Goal: Information Seeking & Learning: Check status

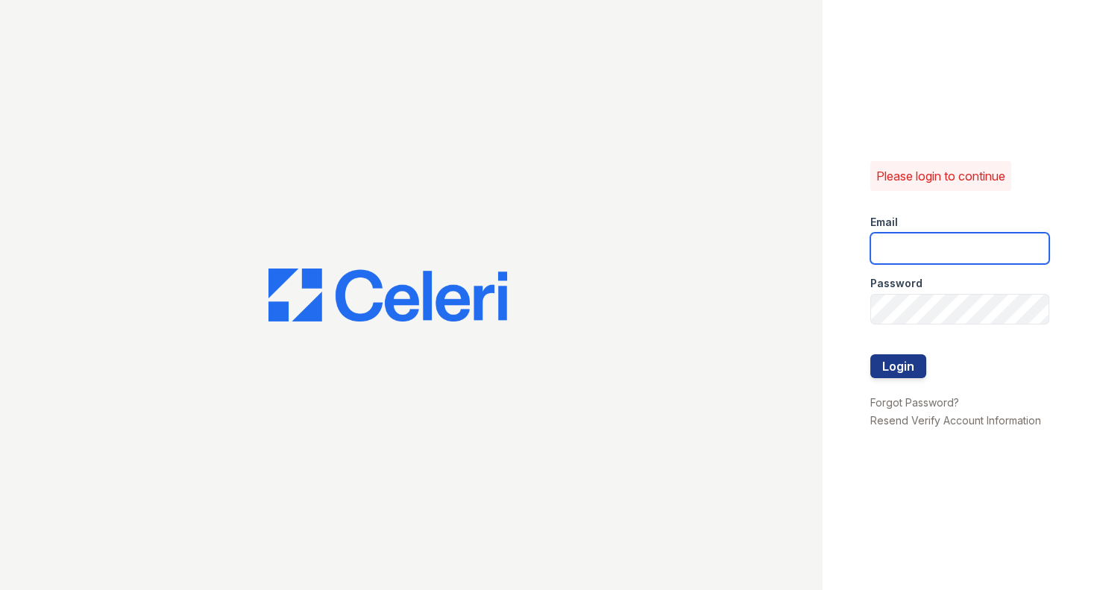
click at [926, 247] on input "email" at bounding box center [959, 248] width 179 height 31
type input "arrivehollywood@trinity-pm.com"
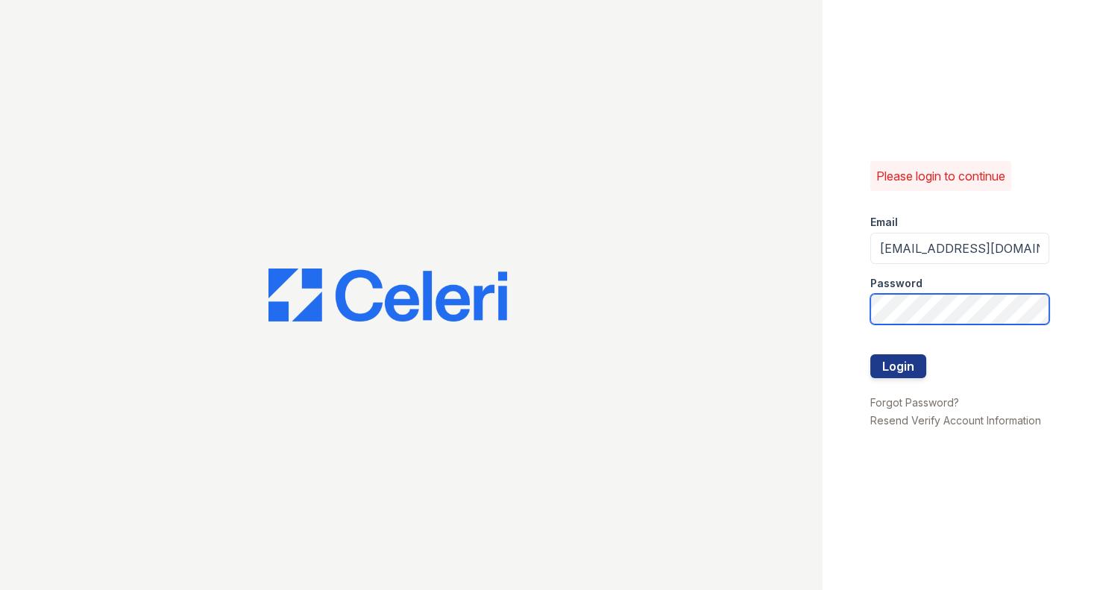
click at [870, 354] on button "Login" at bounding box center [898, 366] width 56 height 24
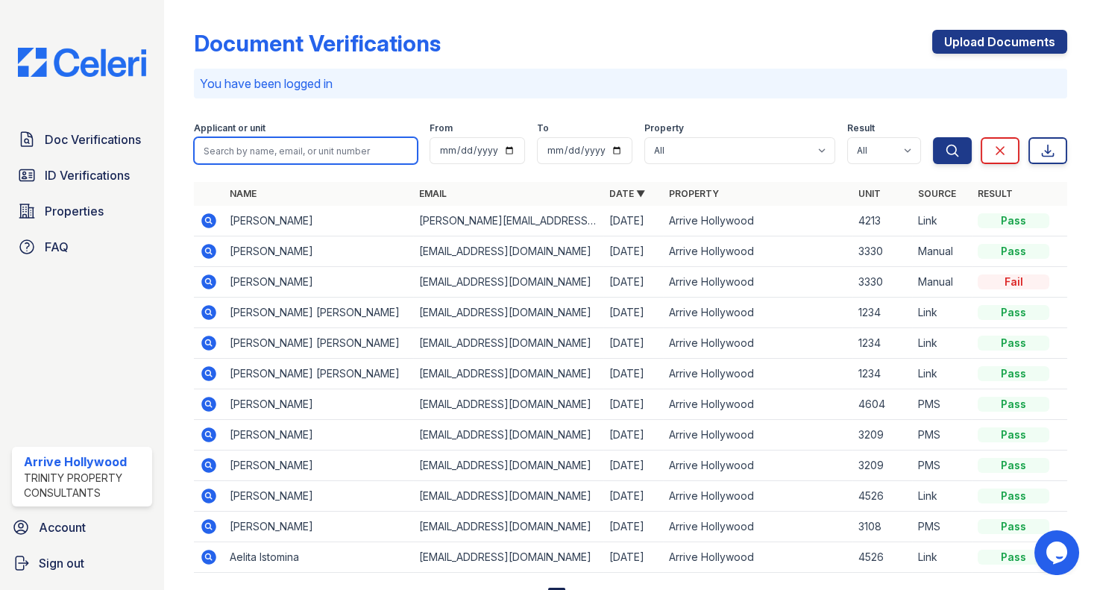
click at [261, 148] on input "search" at bounding box center [306, 150] width 224 height 27
type input "harman"
click at [933, 137] on button "Search" at bounding box center [952, 150] width 39 height 27
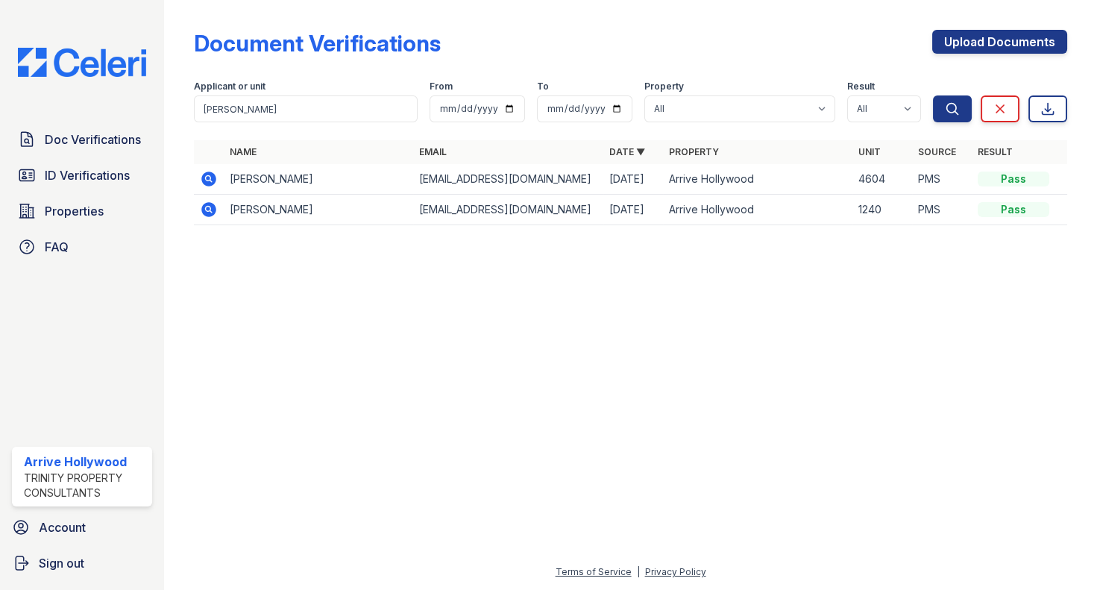
click at [211, 181] on icon at bounding box center [209, 179] width 18 height 18
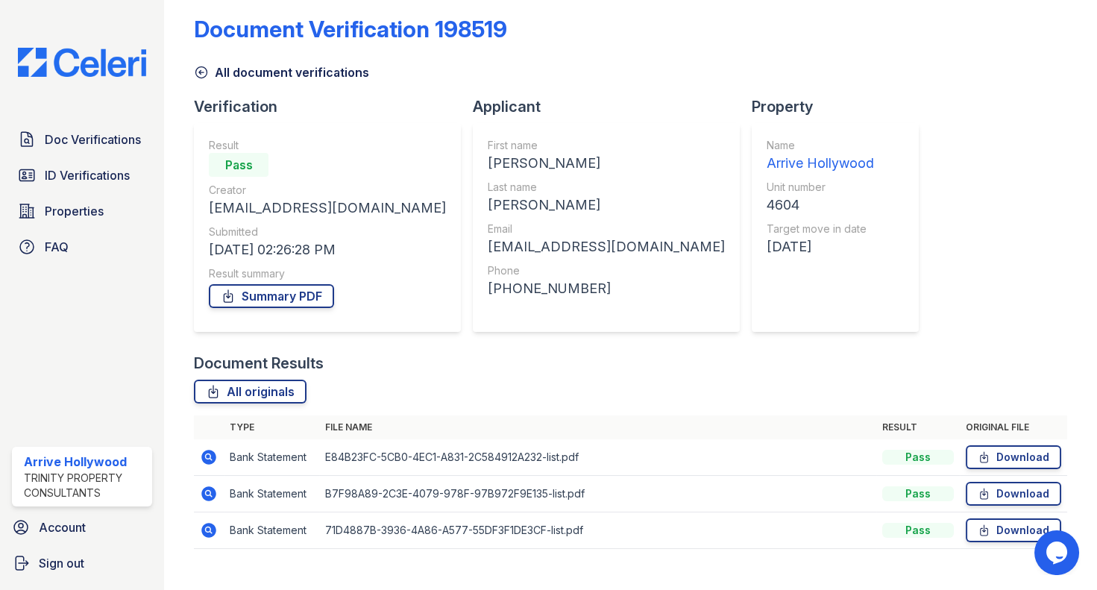
scroll to position [38, 0]
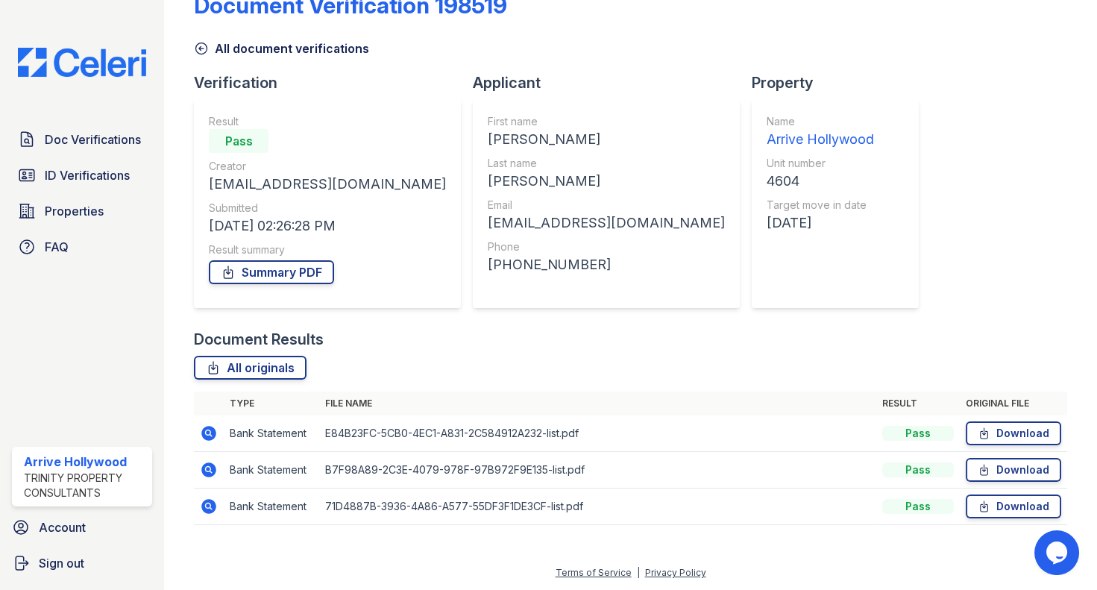
click at [212, 429] on icon at bounding box center [208, 433] width 15 height 15
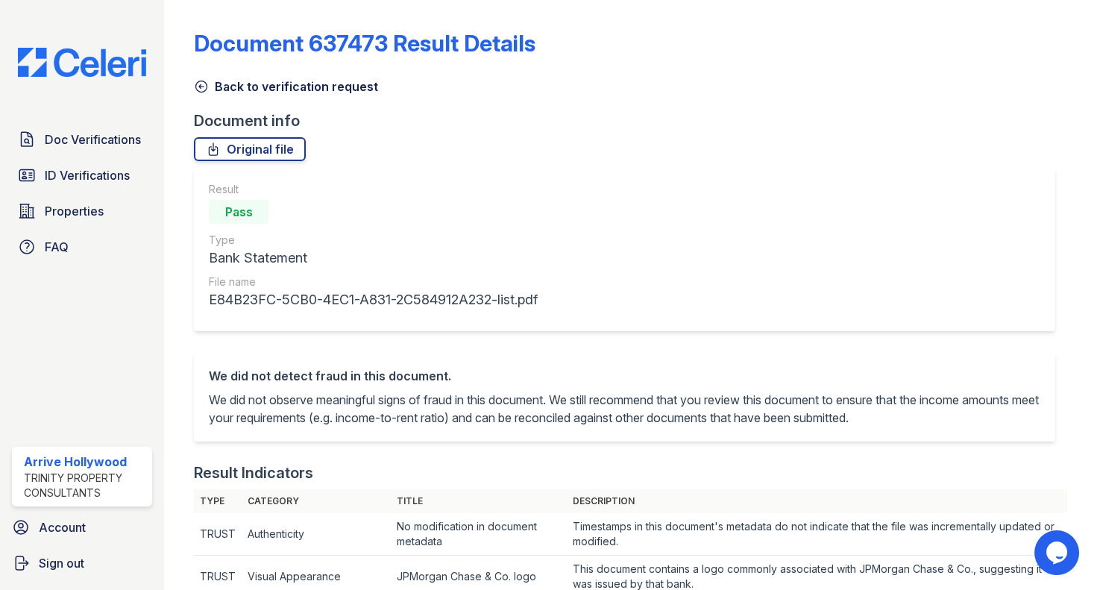
click at [201, 86] on icon at bounding box center [200, 86] width 11 height 11
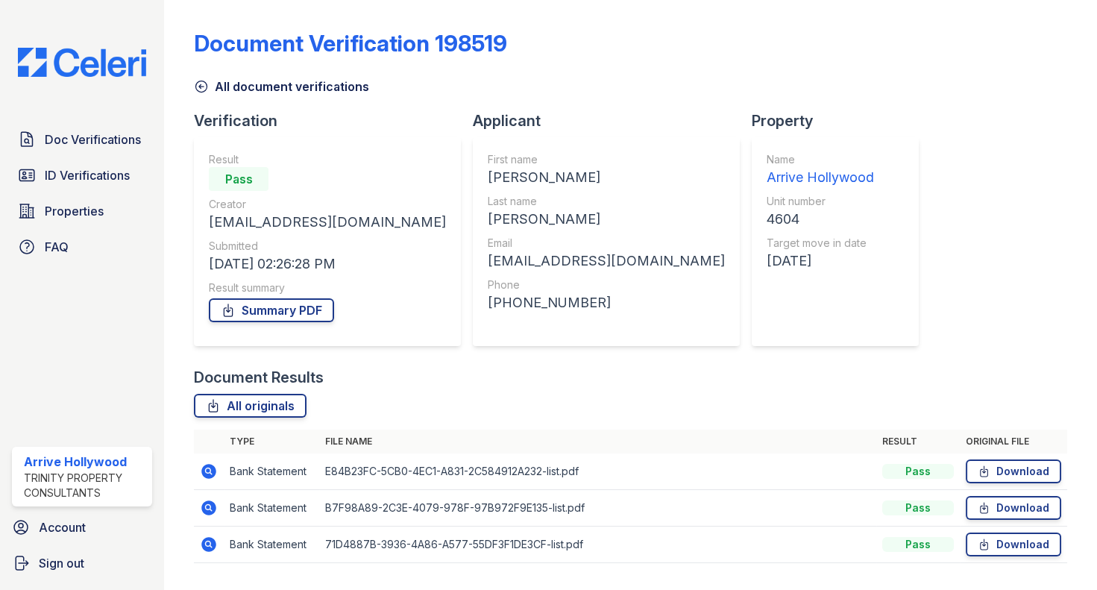
scroll to position [38, 0]
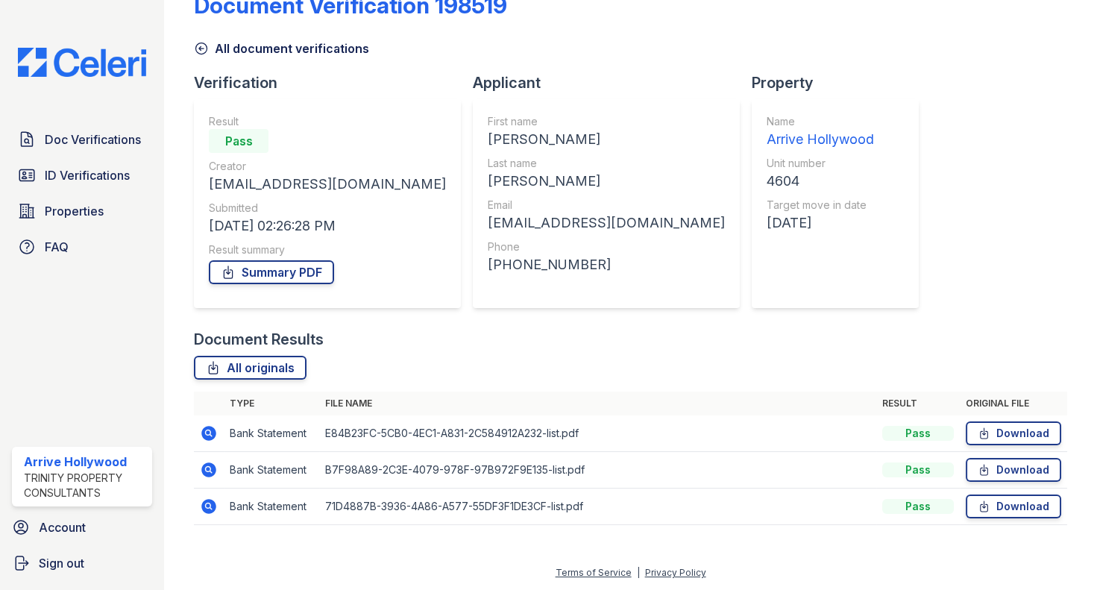
click at [209, 504] on icon at bounding box center [208, 505] width 4 height 4
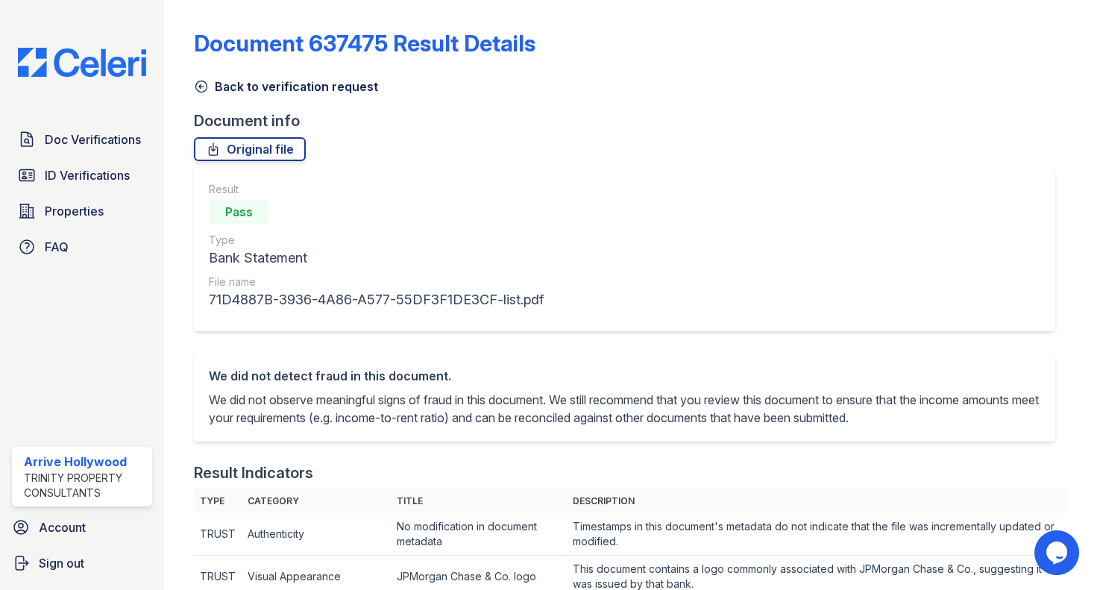
click at [201, 86] on icon at bounding box center [200, 86] width 11 height 11
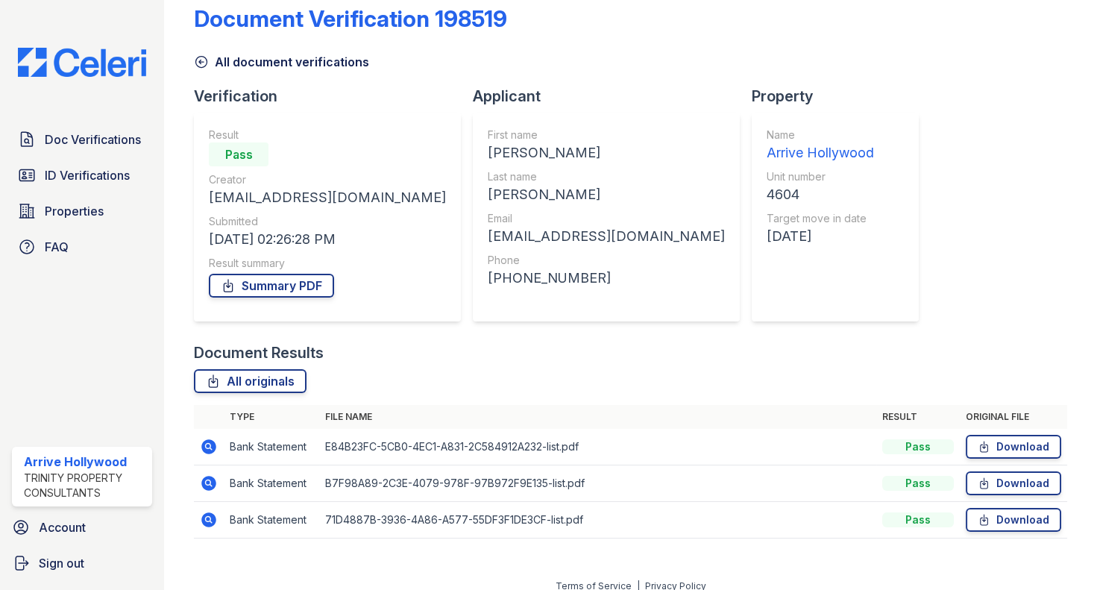
scroll to position [38, 0]
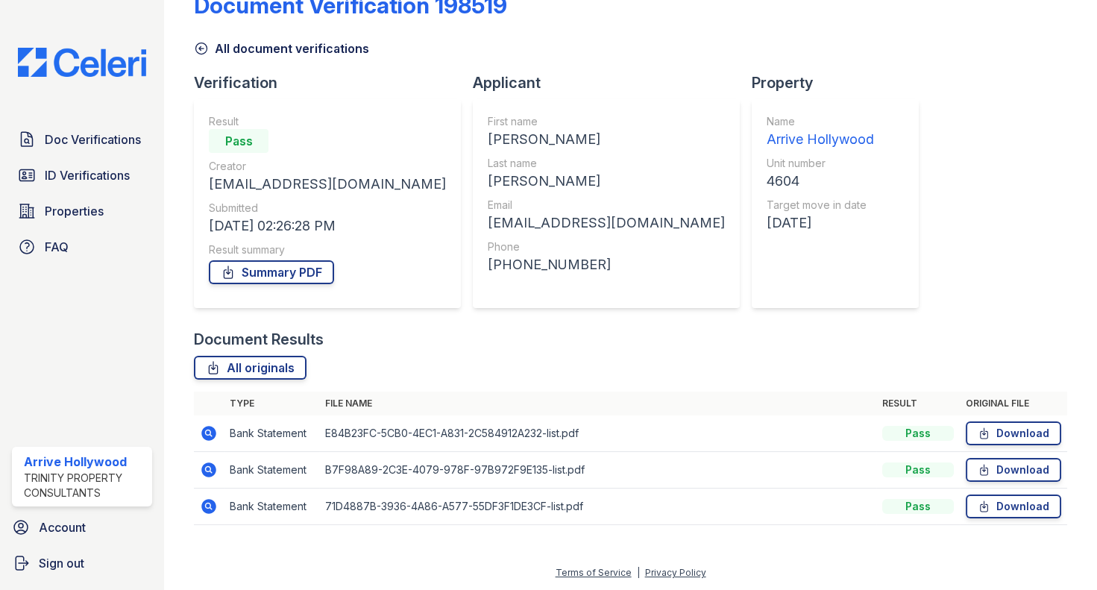
click at [210, 436] on icon at bounding box center [208, 433] width 15 height 15
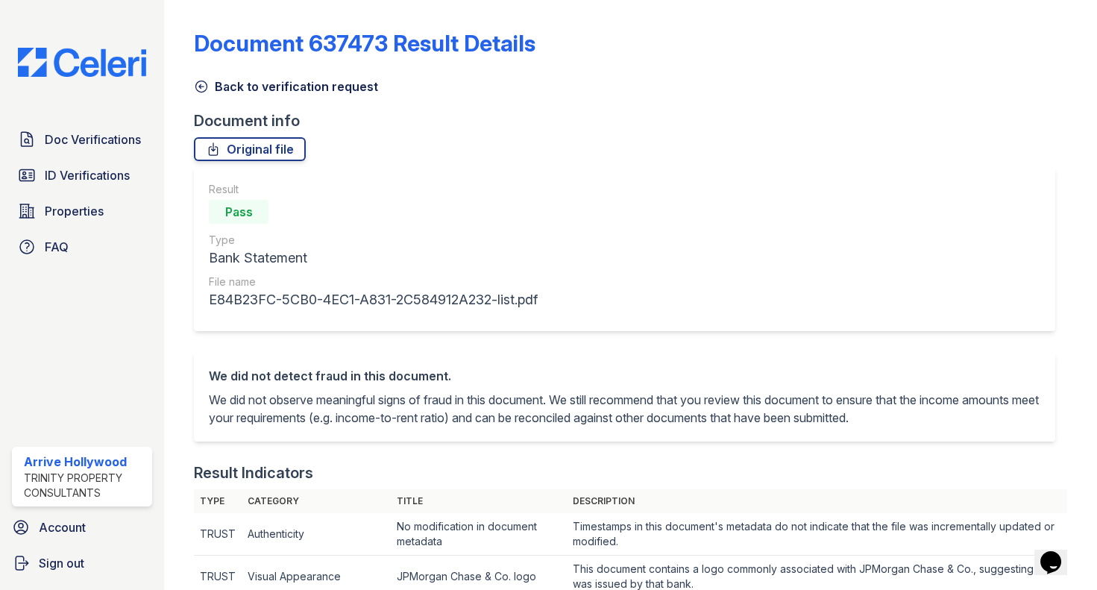
click at [201, 83] on icon at bounding box center [201, 86] width 15 height 15
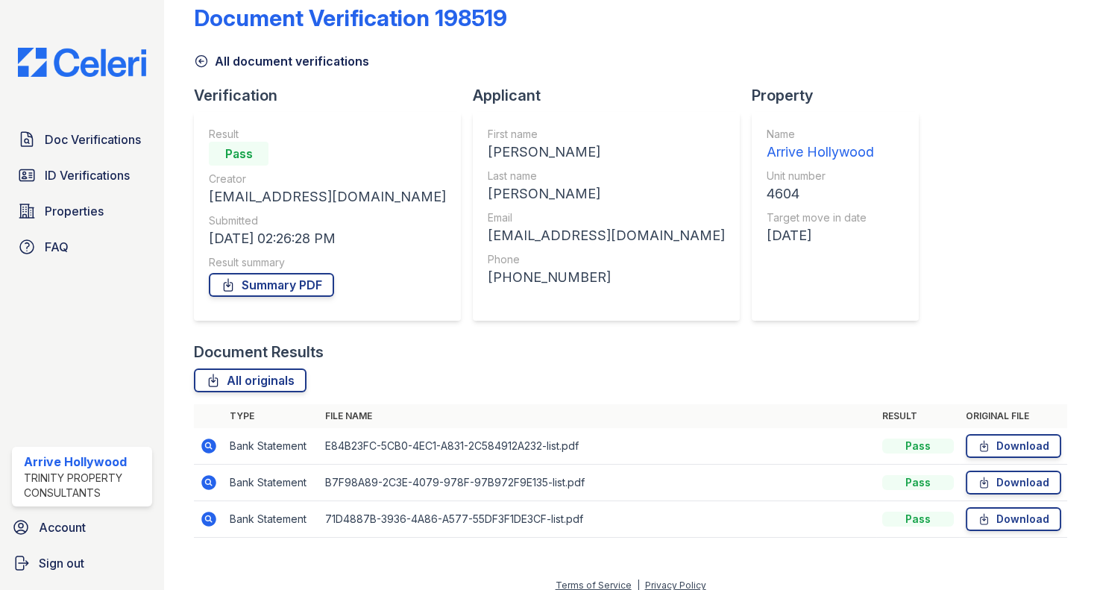
scroll to position [38, 0]
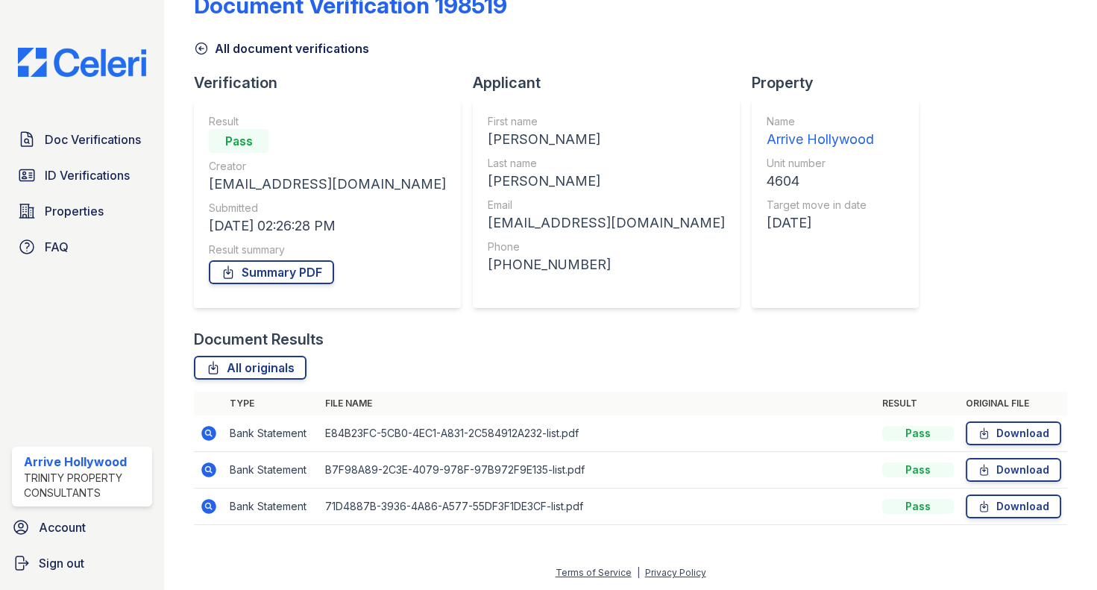
click at [208, 468] on icon at bounding box center [208, 469] width 4 height 4
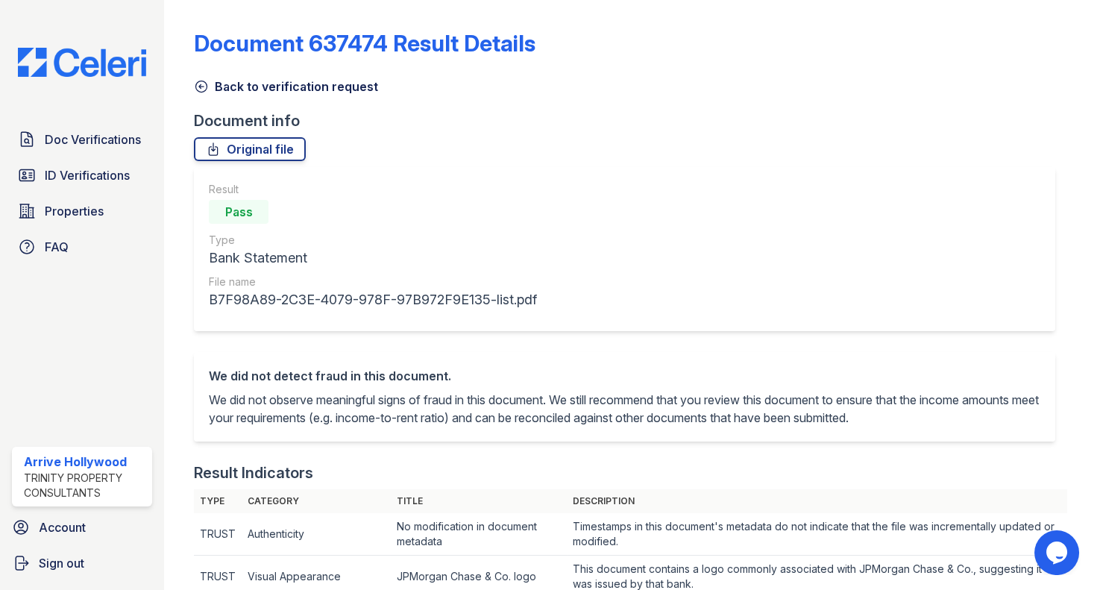
click at [201, 87] on icon at bounding box center [201, 86] width 15 height 15
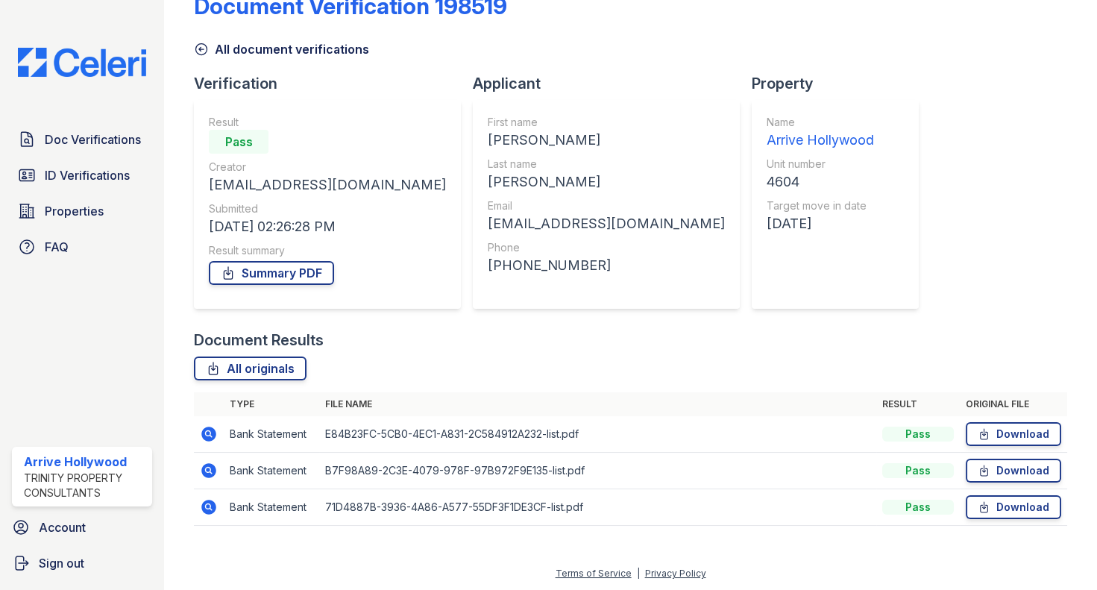
scroll to position [38, 0]
click at [209, 507] on icon at bounding box center [209, 506] width 18 height 18
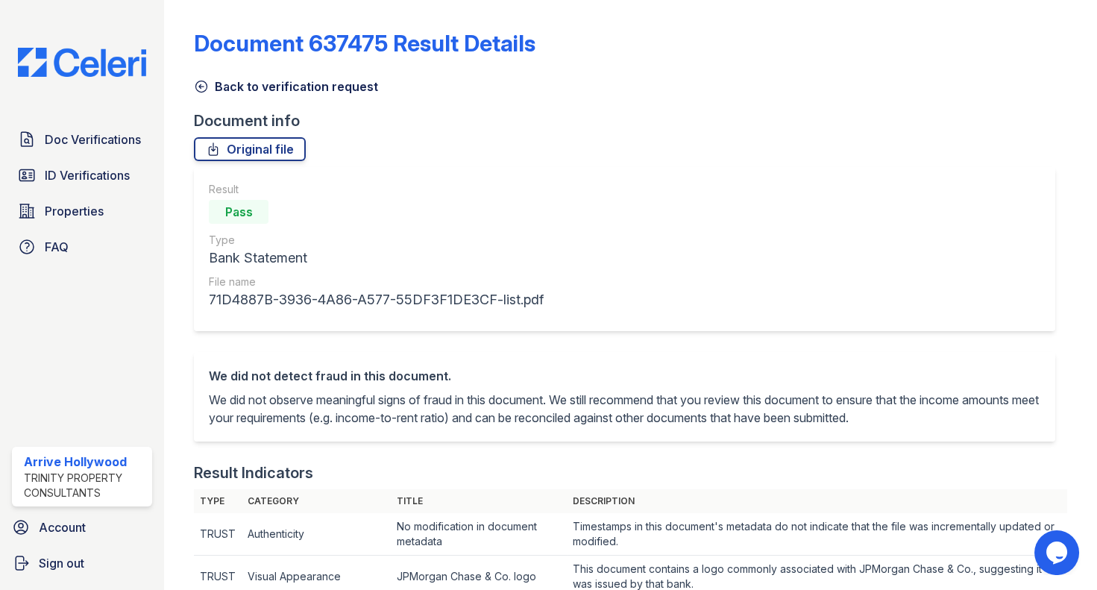
click at [200, 86] on icon at bounding box center [200, 86] width 11 height 11
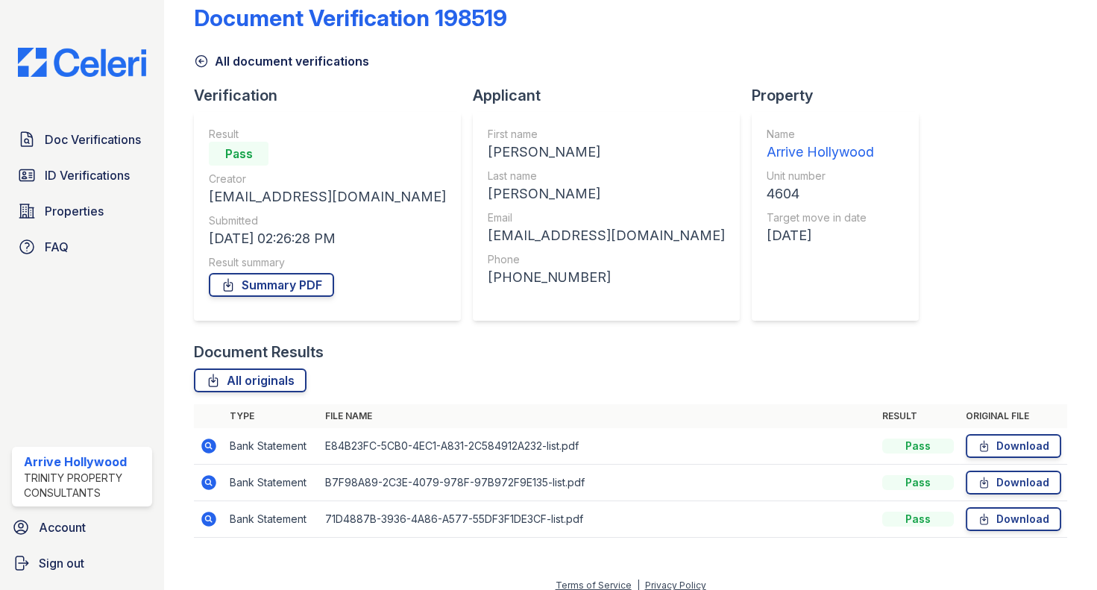
scroll to position [38, 0]
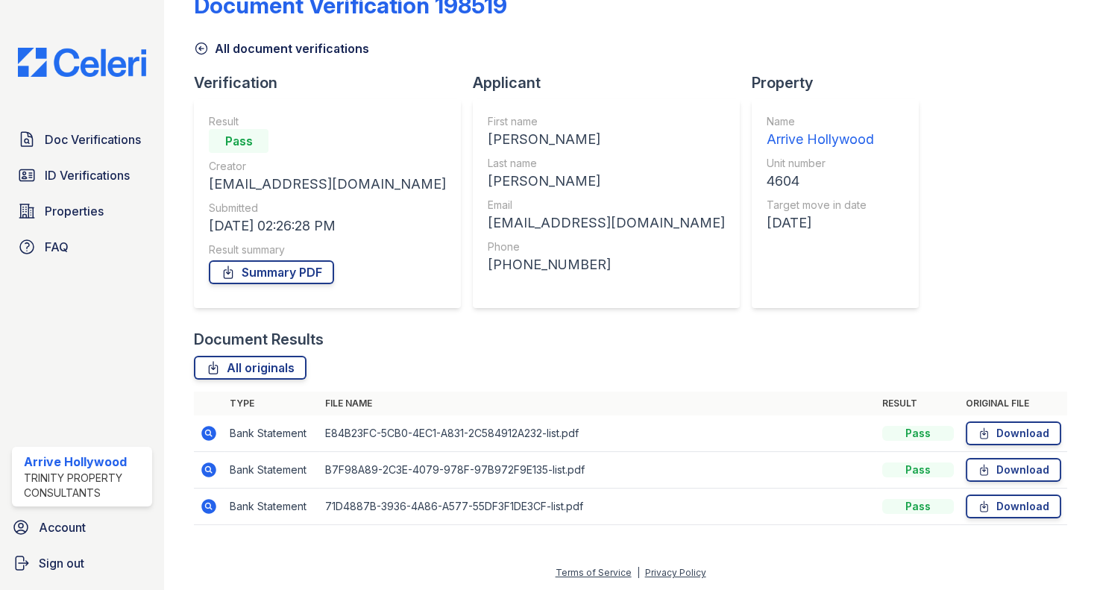
click at [204, 429] on icon at bounding box center [208, 433] width 15 height 15
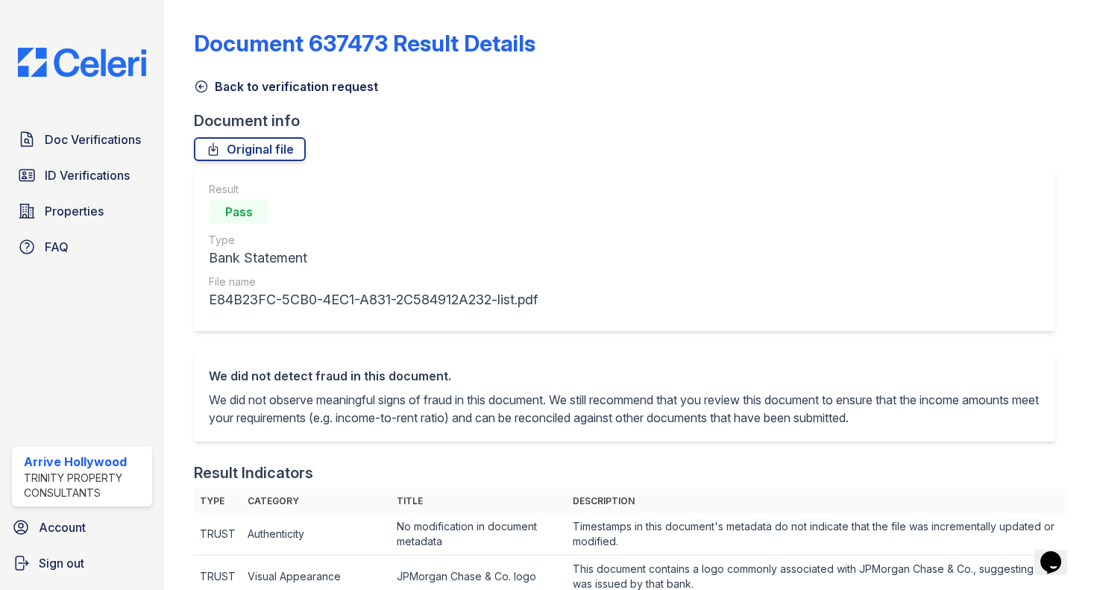
click at [195, 81] on icon at bounding box center [201, 86] width 15 height 15
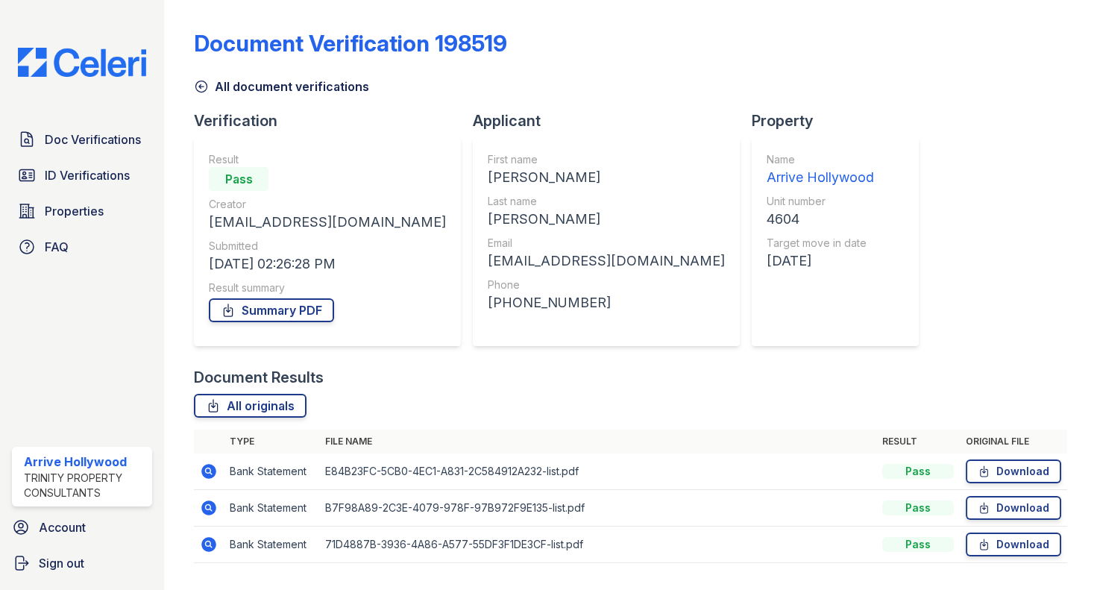
scroll to position [38, 0]
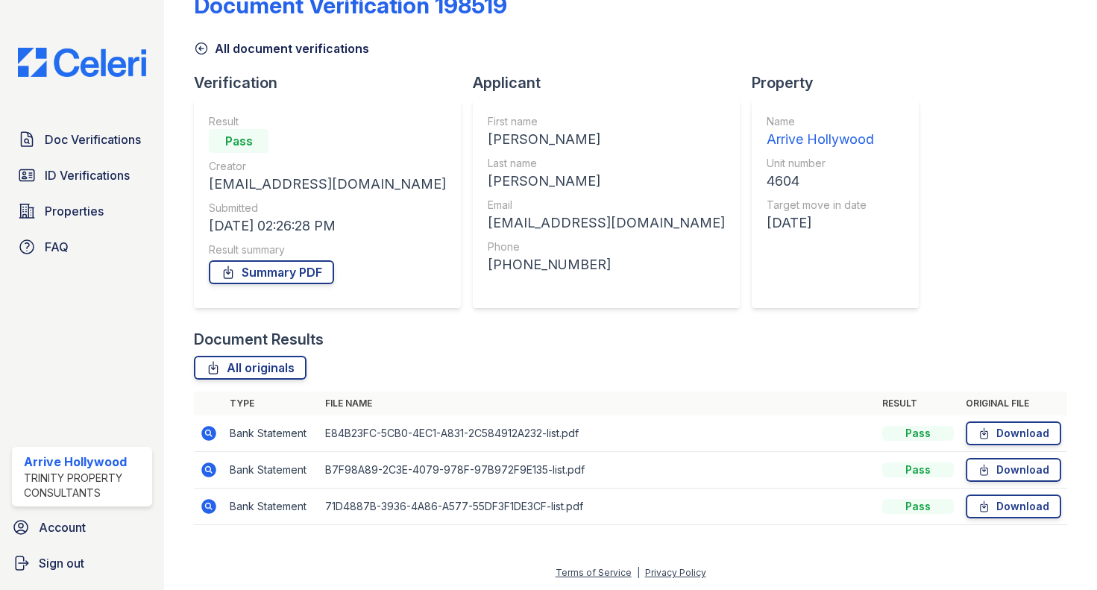
click at [206, 500] on icon at bounding box center [208, 506] width 15 height 15
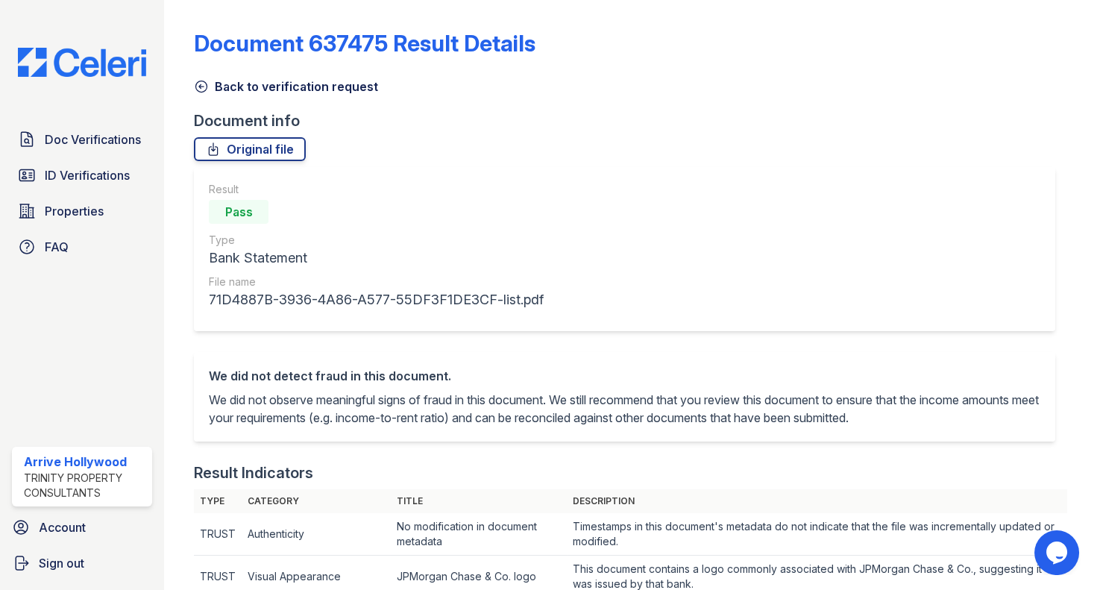
click at [204, 83] on icon at bounding box center [201, 86] width 15 height 15
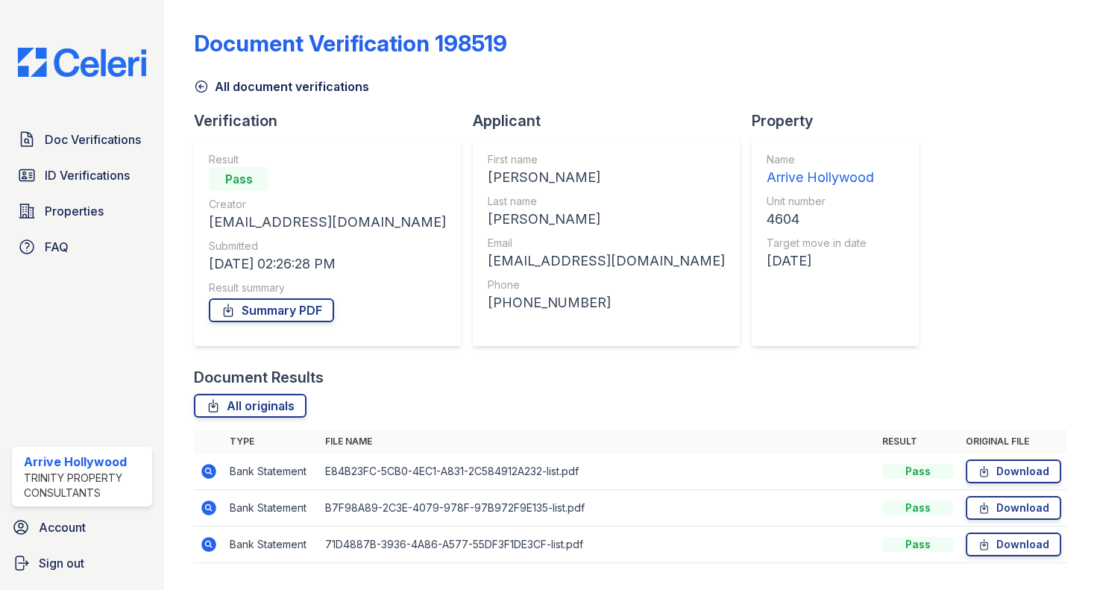
click at [206, 507] on icon at bounding box center [208, 507] width 4 height 4
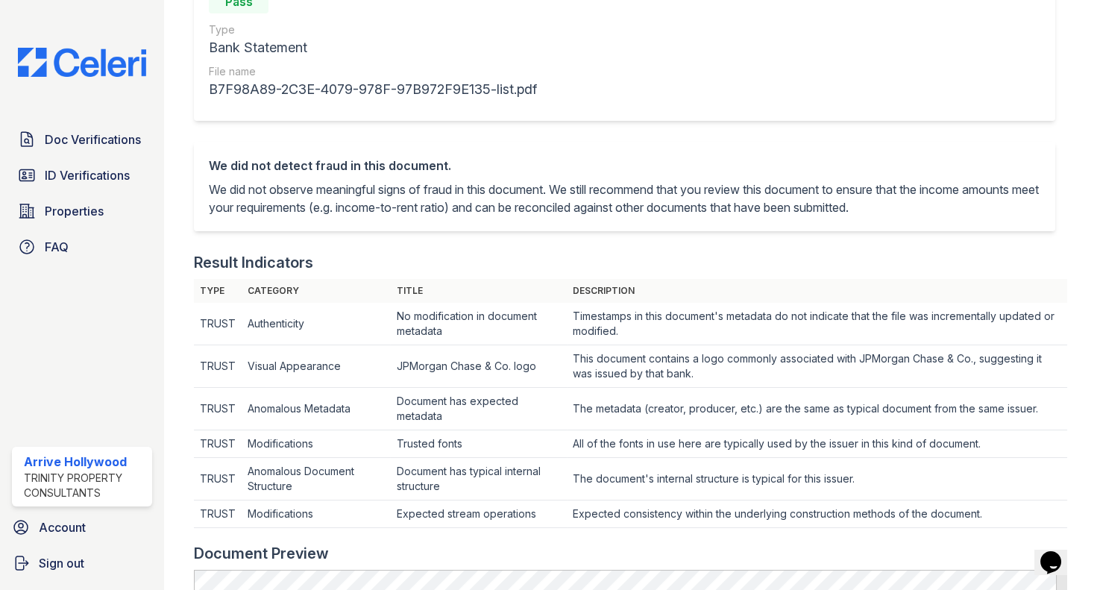
scroll to position [67, 0]
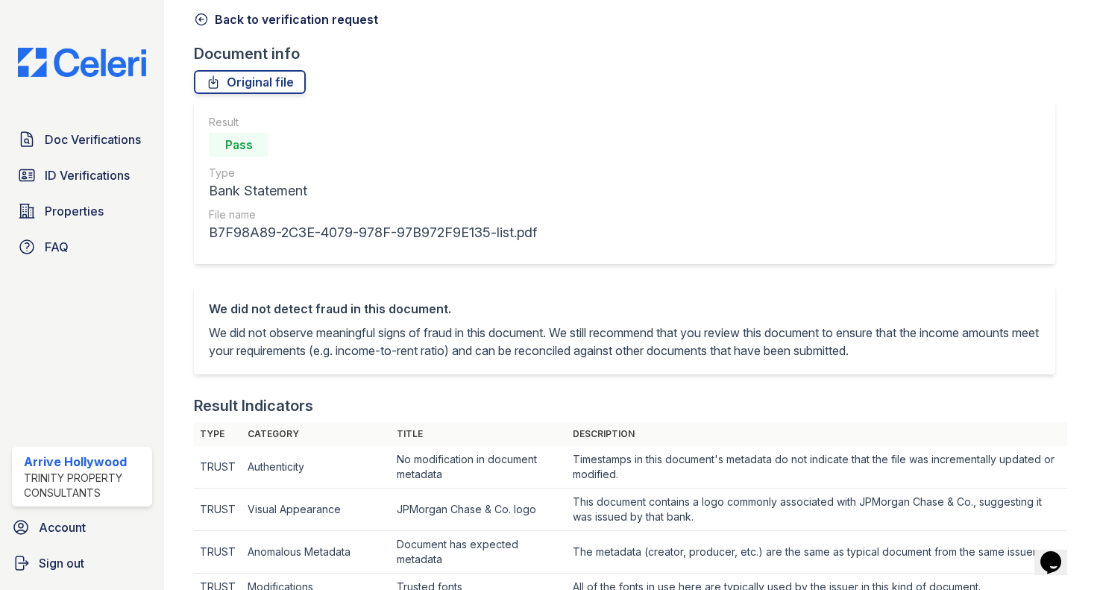
click at [206, 18] on icon at bounding box center [201, 19] width 15 height 15
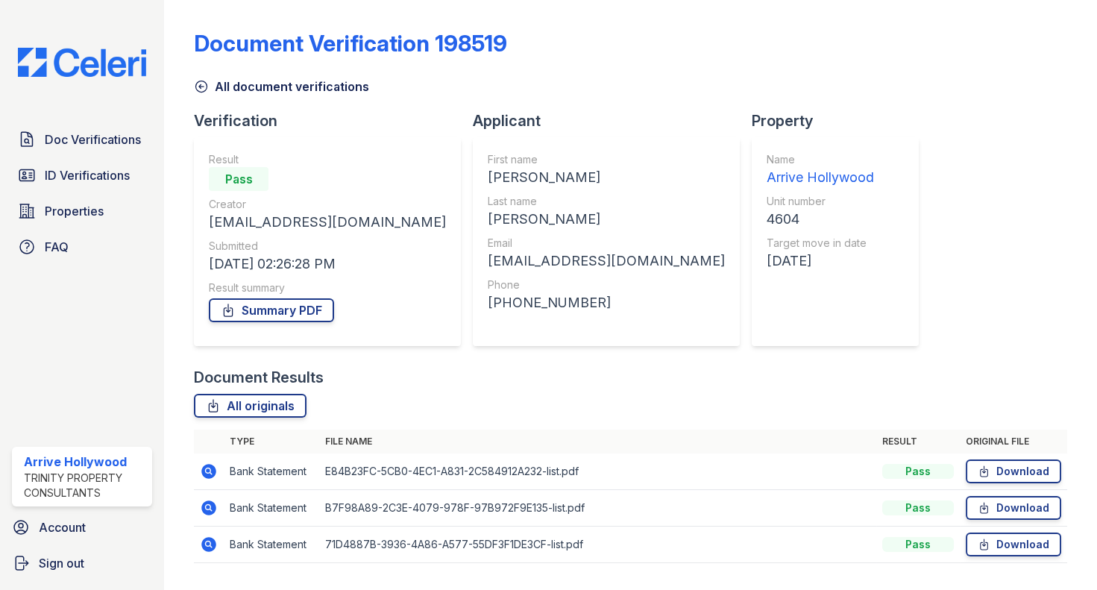
scroll to position [38, 0]
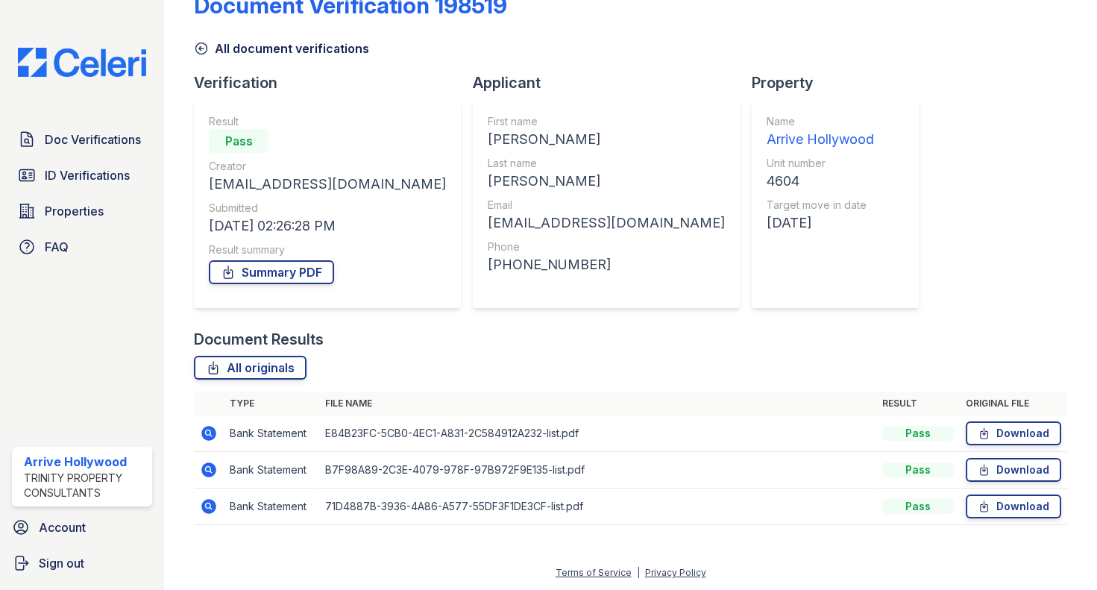
click at [206, 429] on icon at bounding box center [209, 433] width 18 height 18
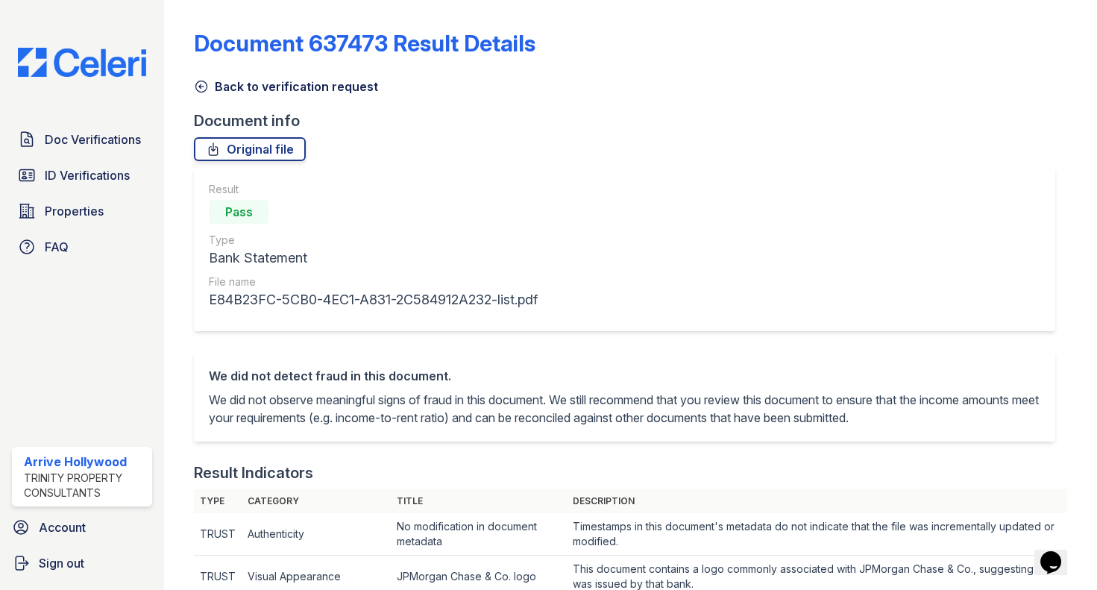
click at [195, 79] on icon at bounding box center [201, 86] width 15 height 15
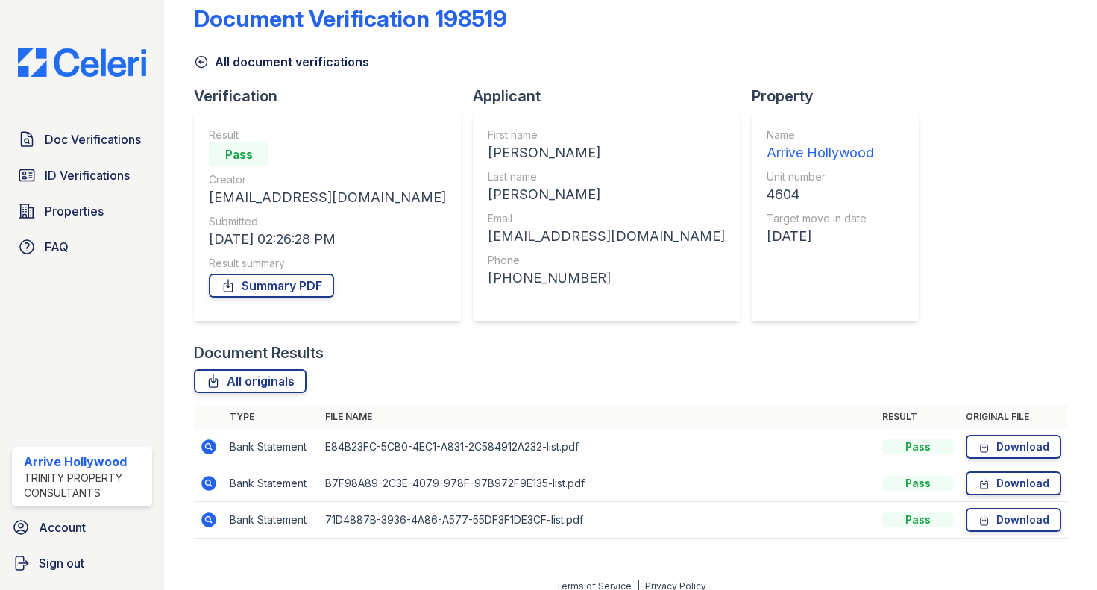
scroll to position [38, 0]
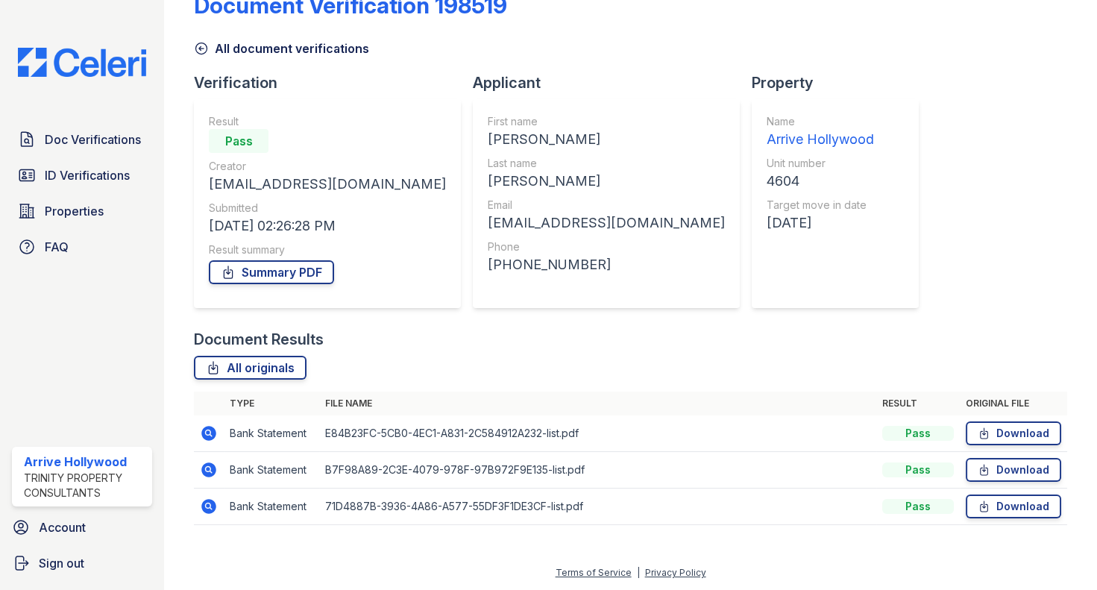
click at [209, 469] on icon at bounding box center [208, 469] width 4 height 4
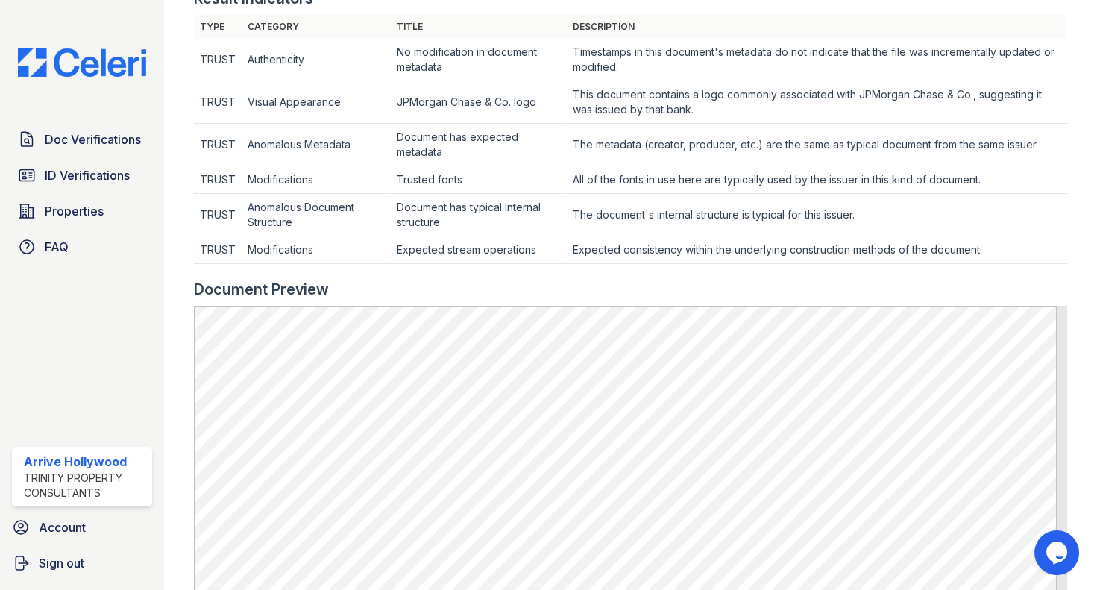
click at [397, 268] on div at bounding box center [630, 271] width 873 height 15
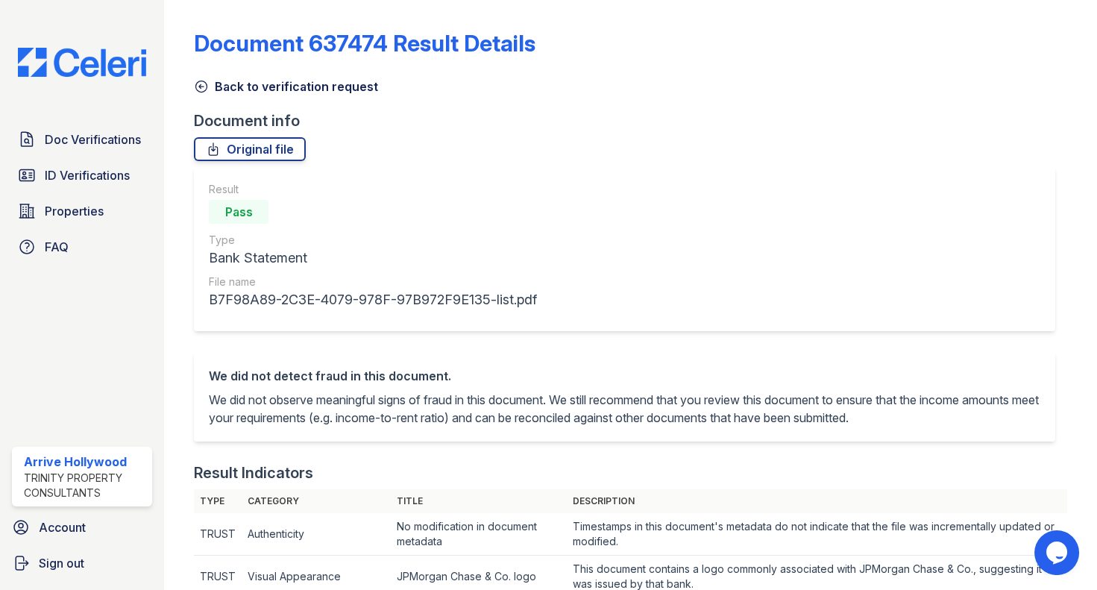
click at [201, 86] on icon at bounding box center [200, 86] width 11 height 11
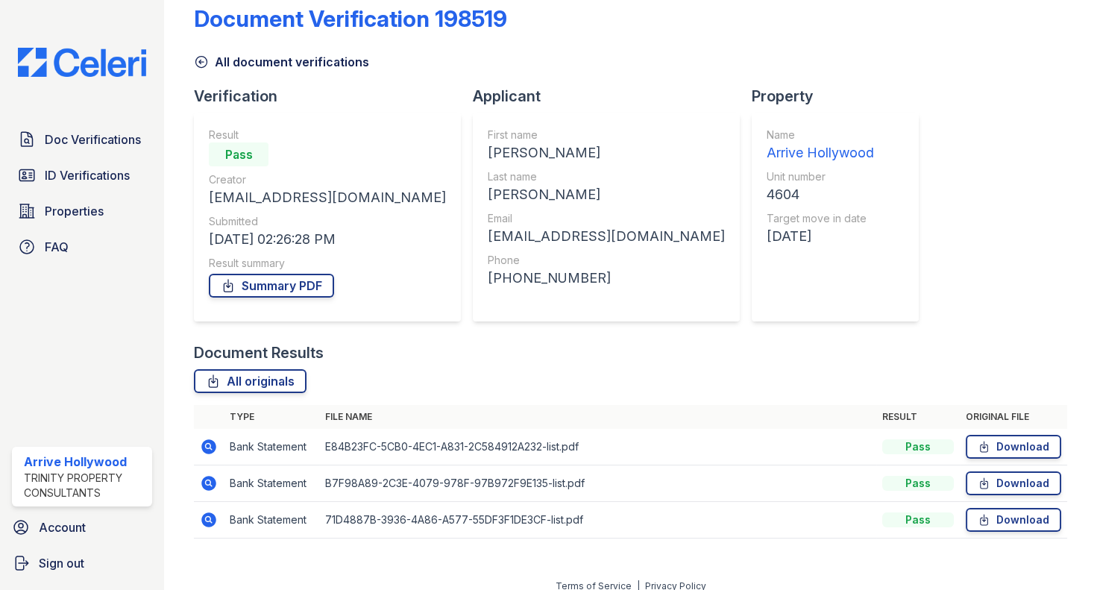
scroll to position [38, 0]
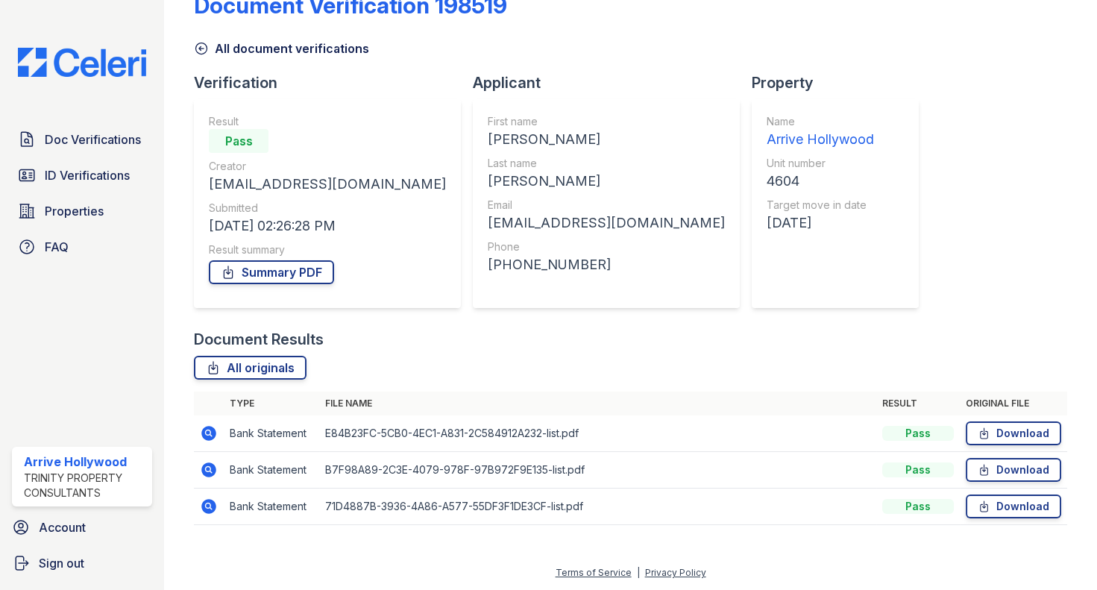
click at [205, 499] on icon at bounding box center [208, 506] width 15 height 15
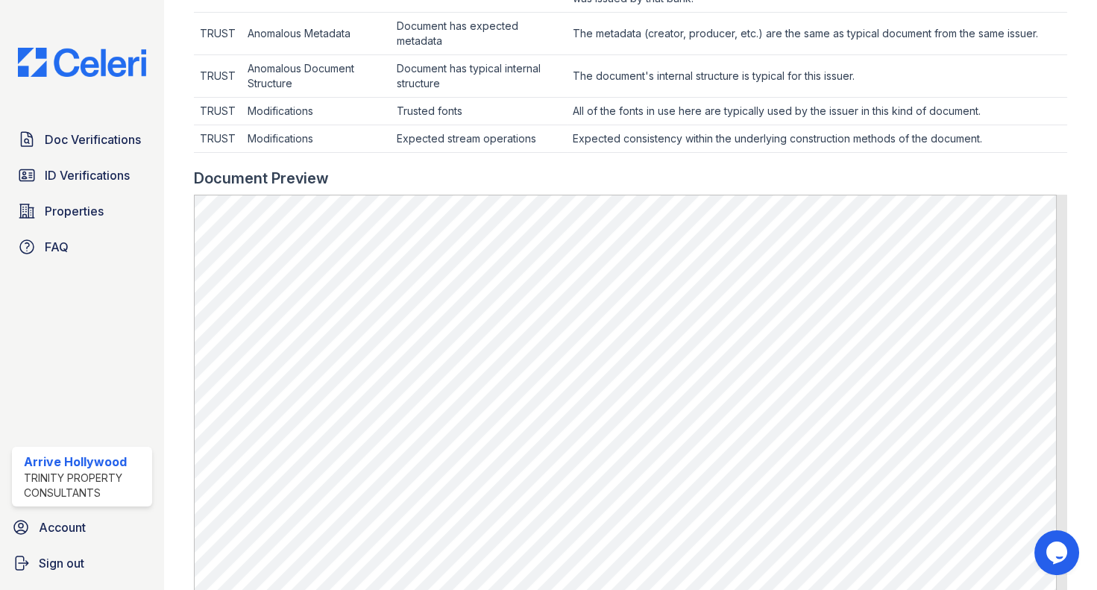
scroll to position [610, 0]
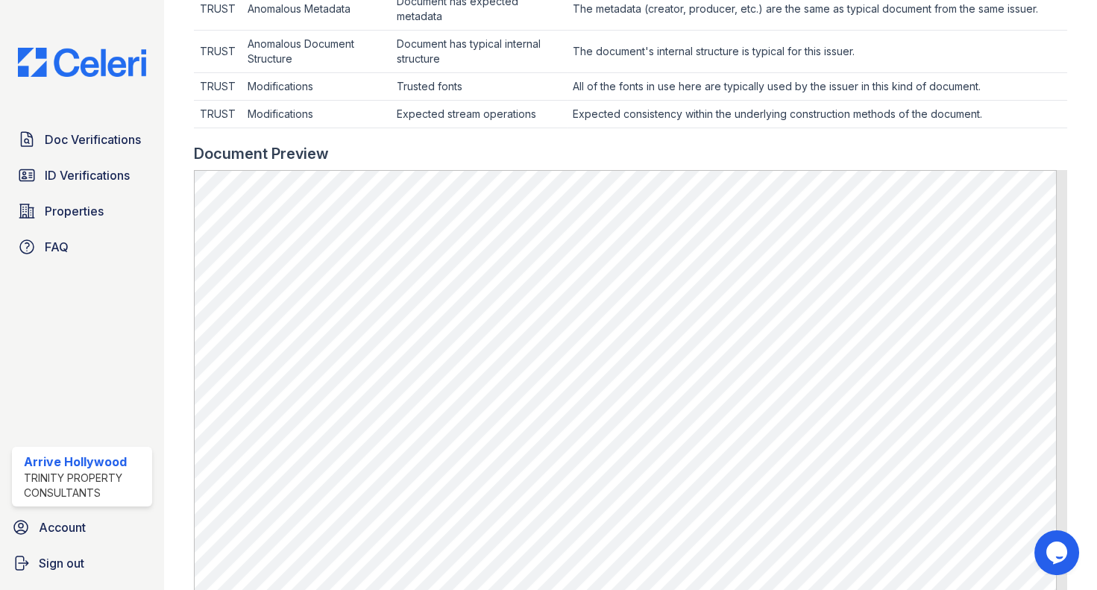
click at [41, 294] on div "Doc Verifications ID Verifications Properties FAQ Arrive Hollywood Trinity Prop…" at bounding box center [82, 295] width 164 height 590
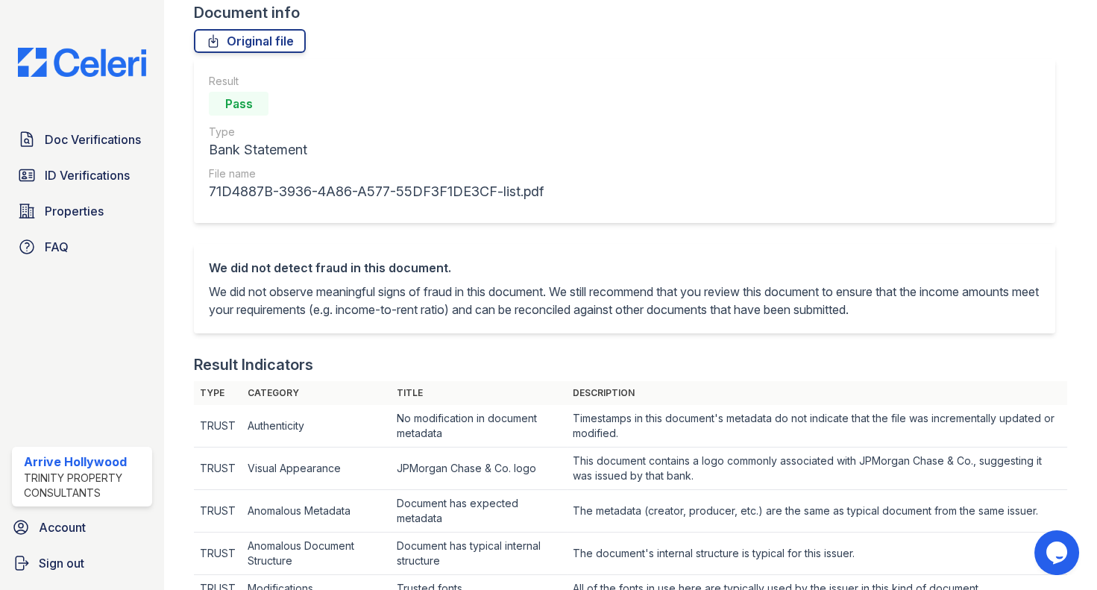
scroll to position [0, 0]
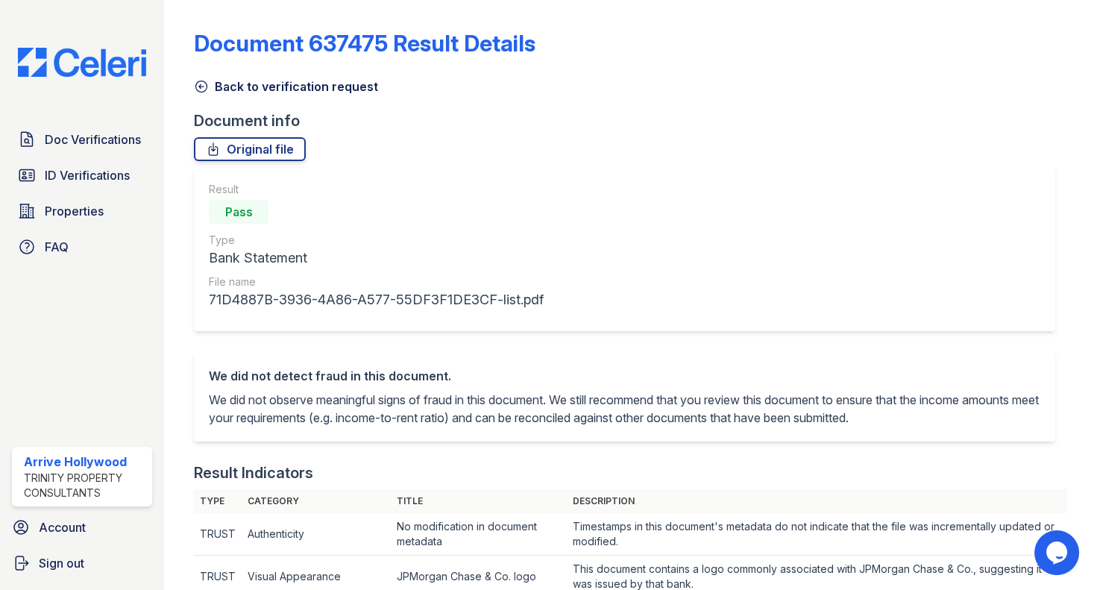
click at [199, 90] on icon at bounding box center [201, 86] width 15 height 15
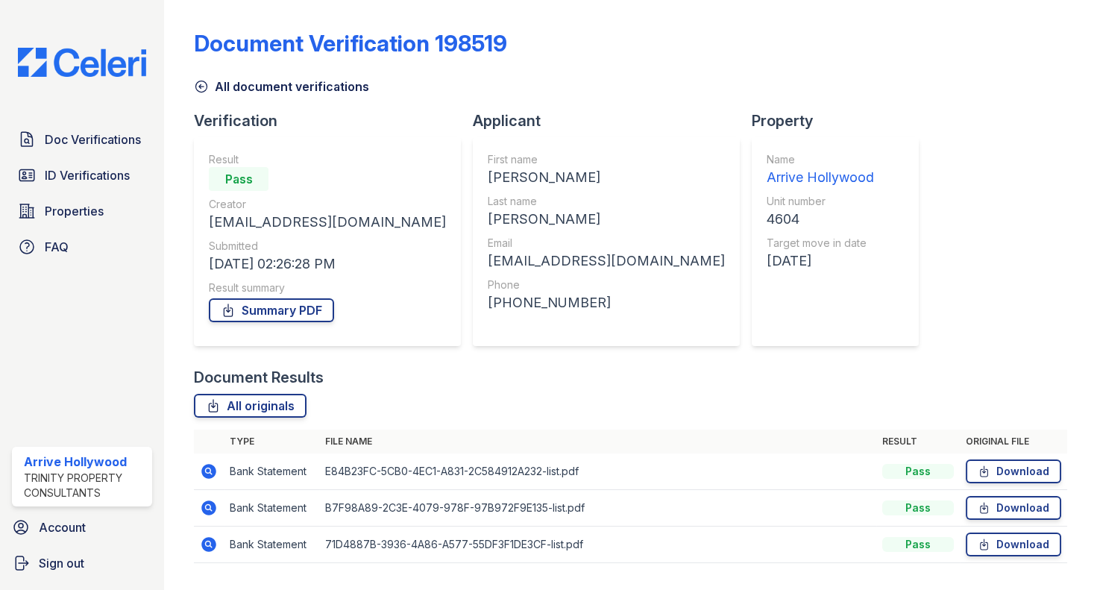
click at [209, 544] on icon at bounding box center [209, 544] width 18 height 18
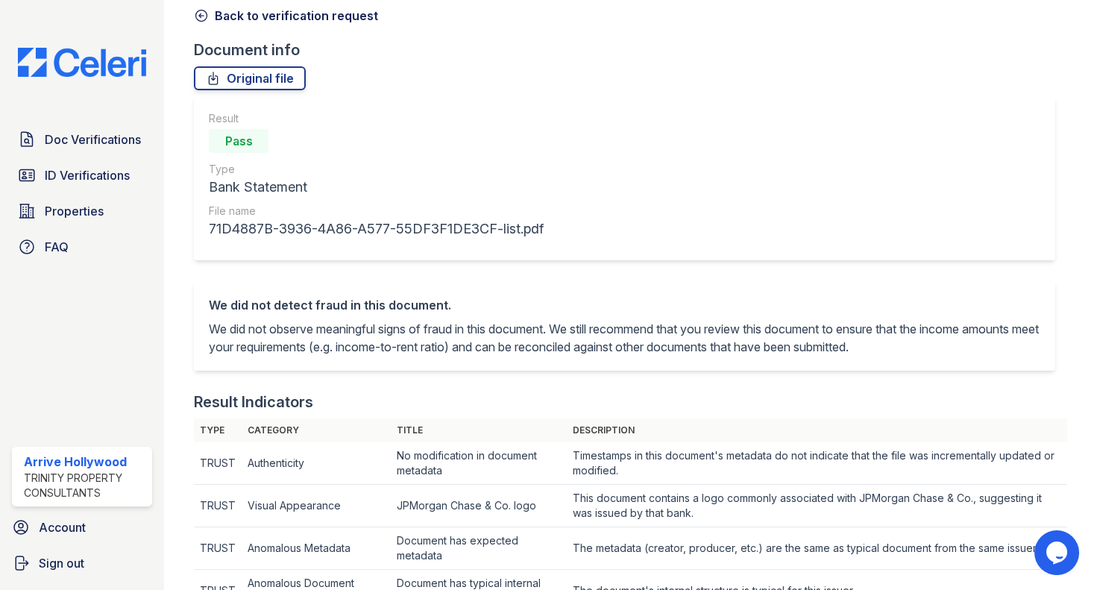
scroll to position [67, 0]
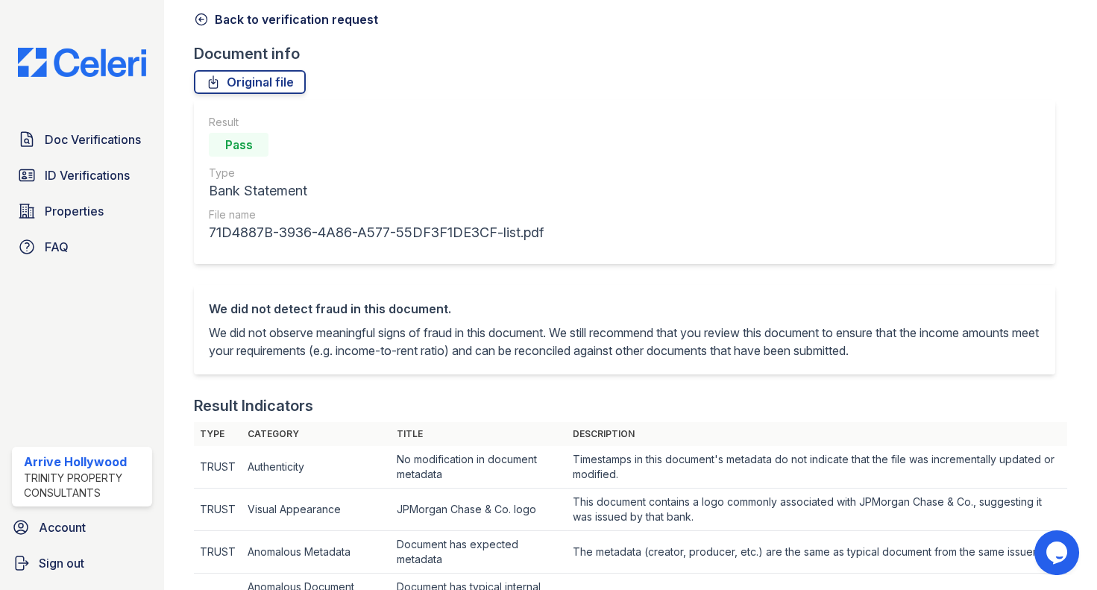
click at [199, 17] on icon at bounding box center [201, 19] width 15 height 15
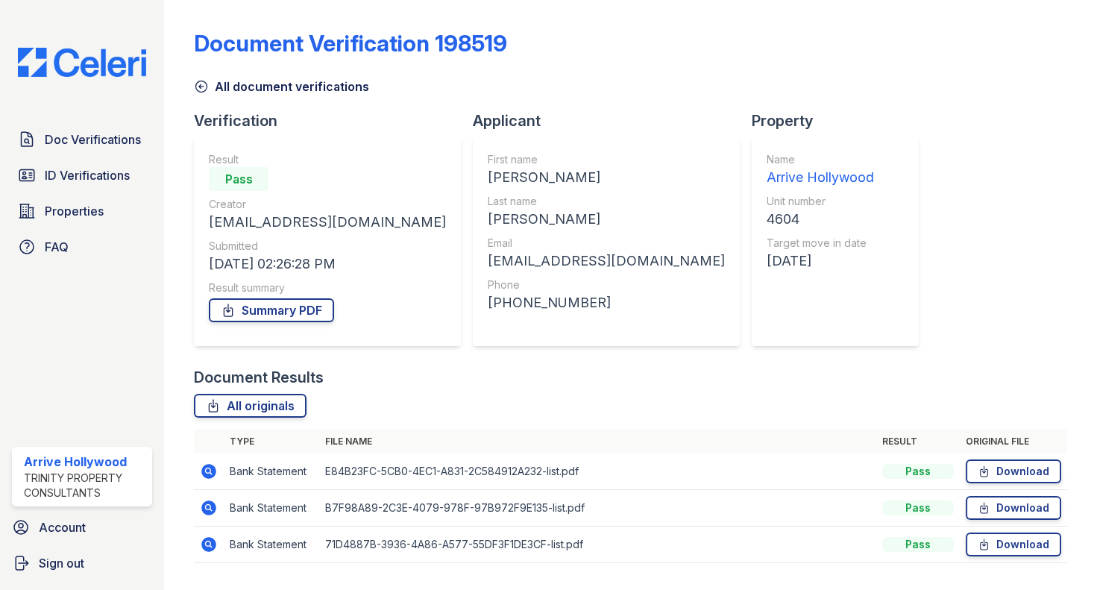
click at [206, 508] on icon at bounding box center [209, 508] width 18 height 18
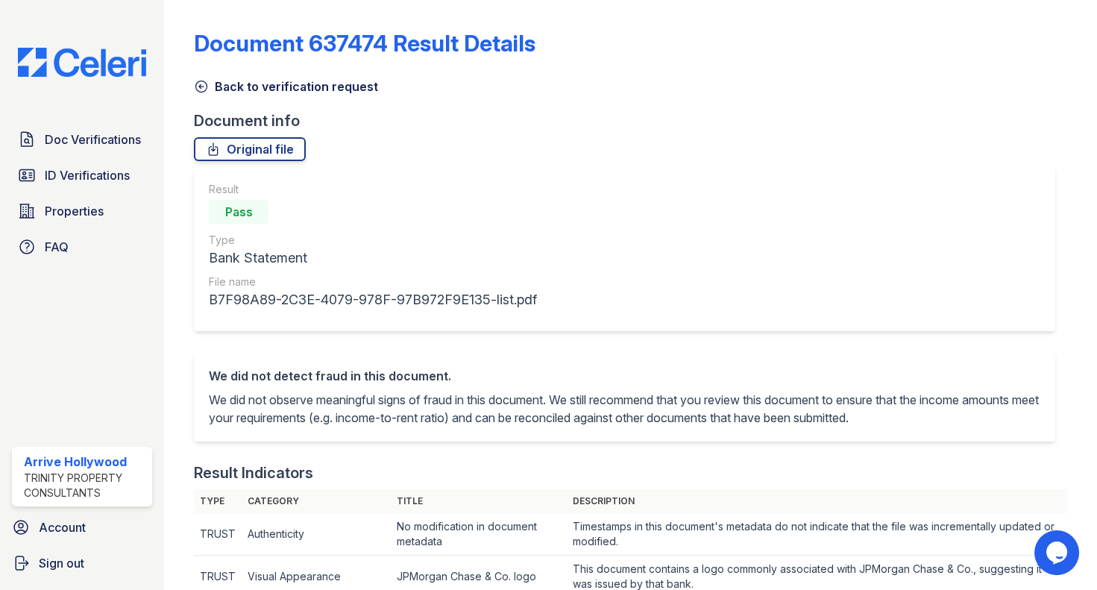
click at [203, 83] on icon at bounding box center [201, 86] width 15 height 15
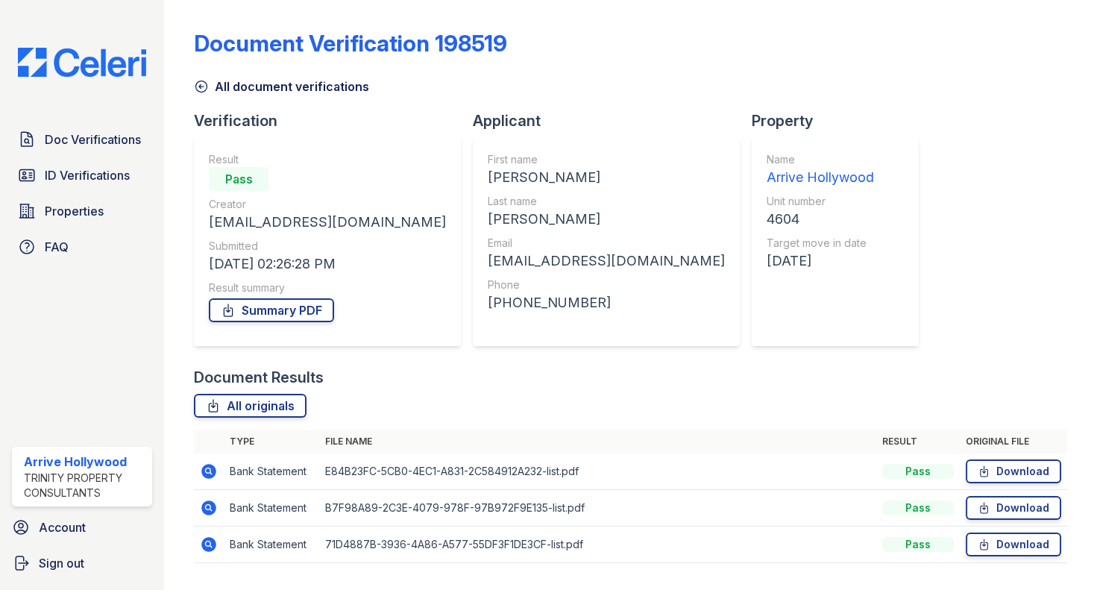
click at [209, 469] on icon at bounding box center [208, 470] width 4 height 4
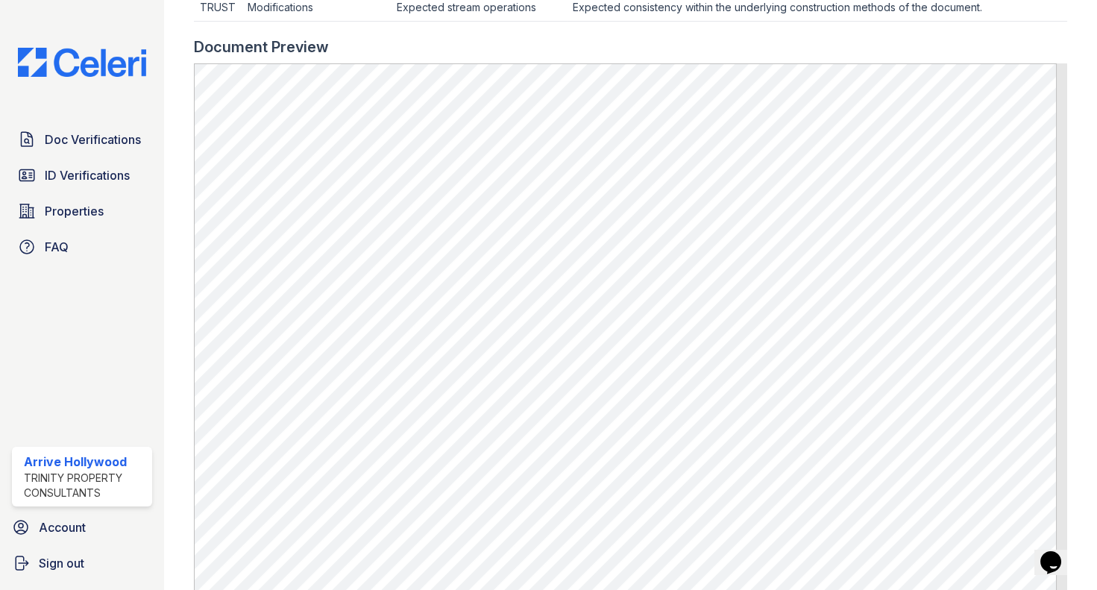
scroll to position [830, 0]
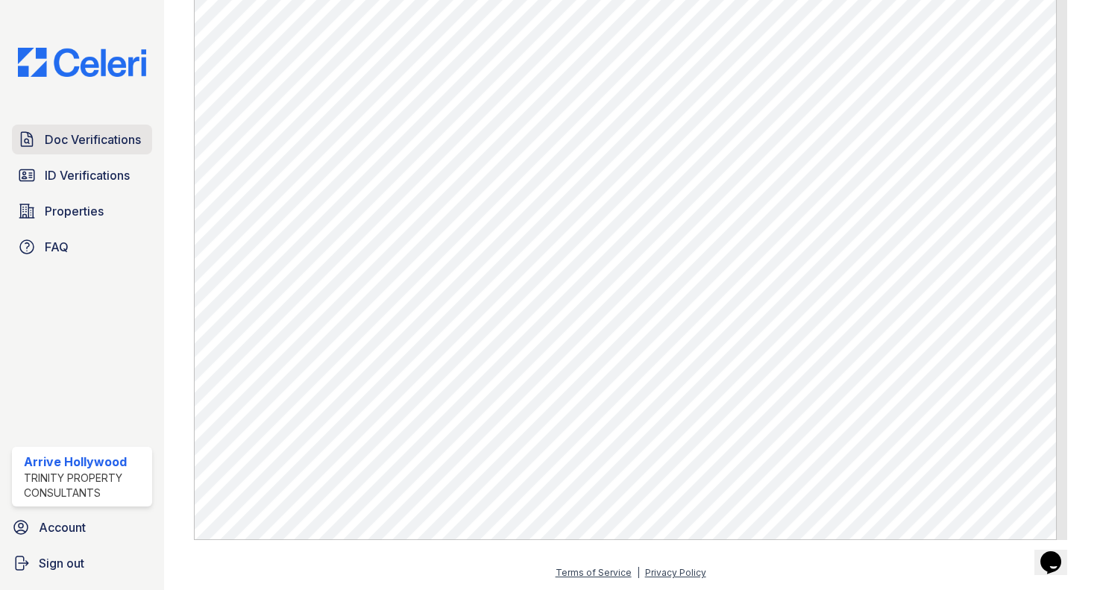
click at [99, 151] on link "Doc Verifications" at bounding box center [82, 139] width 140 height 30
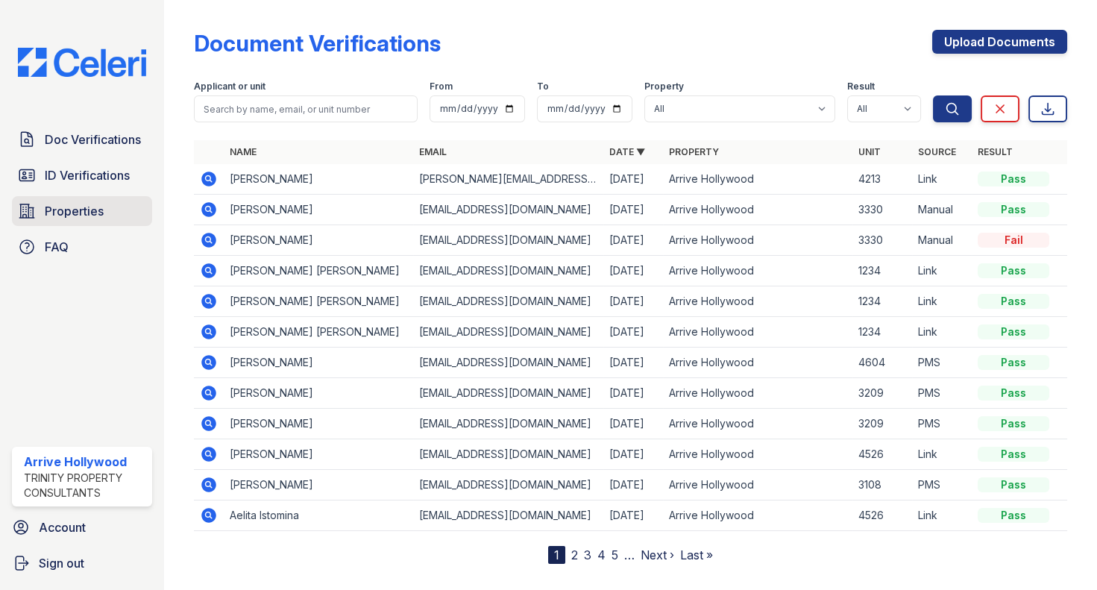
click at [75, 204] on span "Properties" at bounding box center [74, 211] width 59 height 18
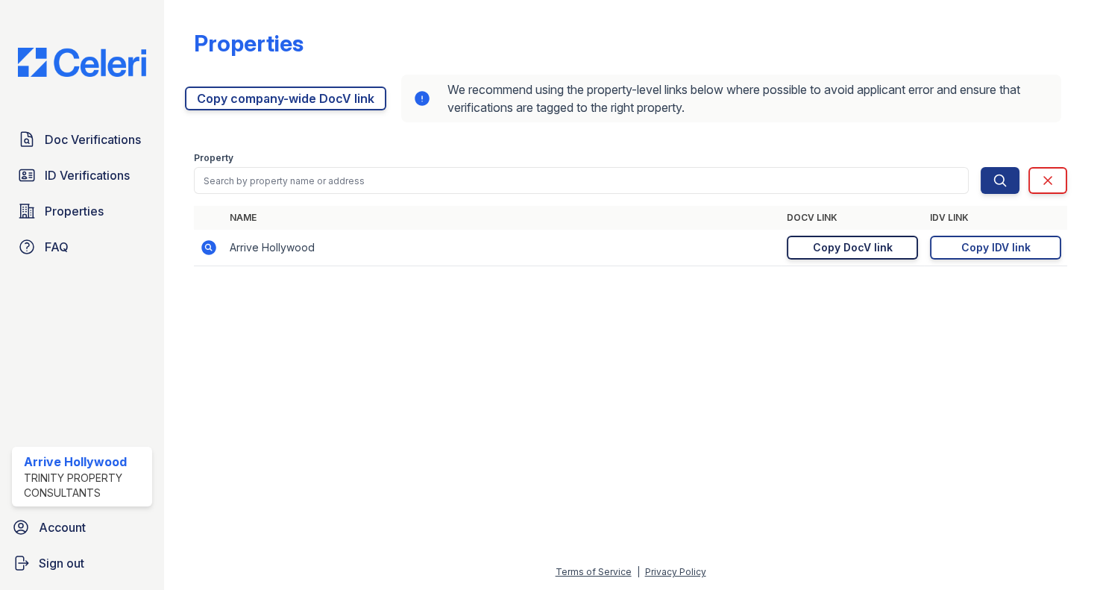
click at [825, 245] on div "Copy DocV link" at bounding box center [853, 247] width 80 height 15
click at [64, 143] on span "Doc Verifications" at bounding box center [93, 139] width 96 height 18
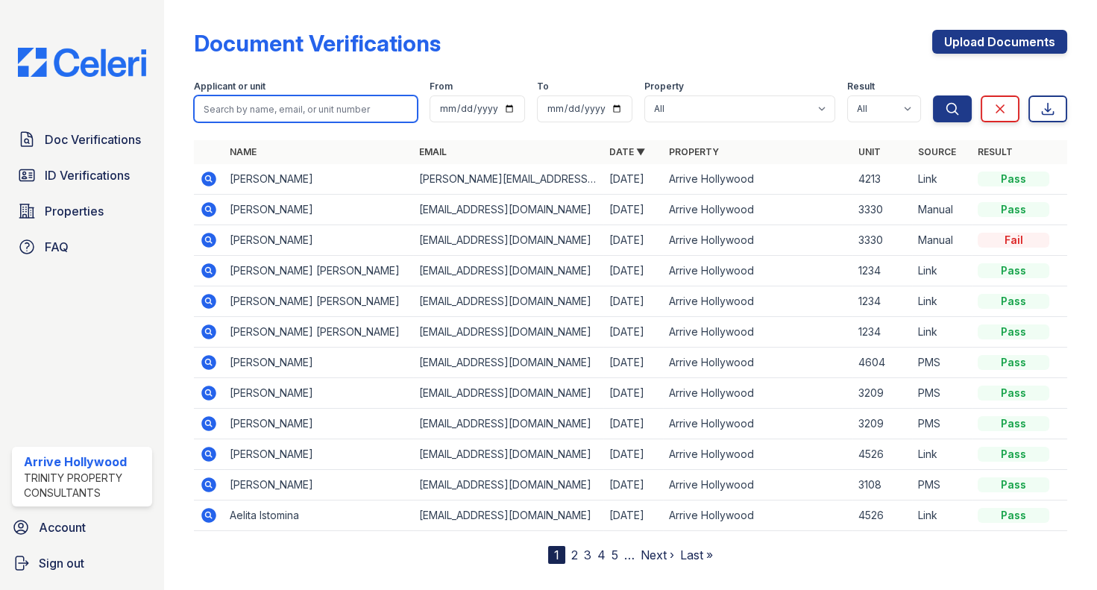
click at [269, 109] on input "search" at bounding box center [306, 108] width 224 height 27
type input "gharman"
click at [933, 95] on button "Search" at bounding box center [952, 108] width 39 height 27
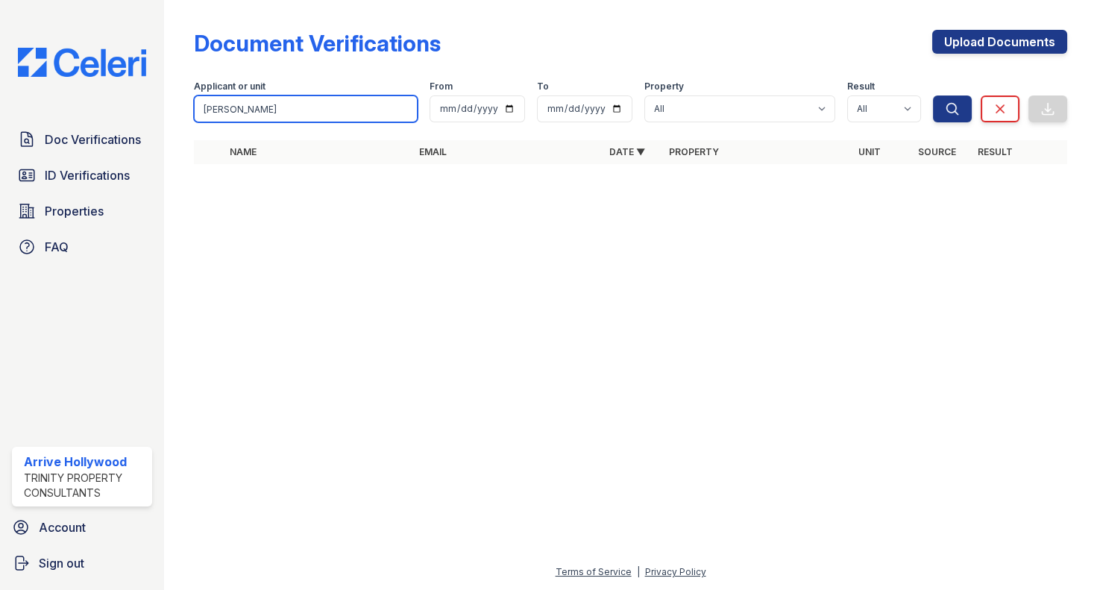
type input "harman"
click at [933, 95] on button "Search" at bounding box center [952, 108] width 39 height 27
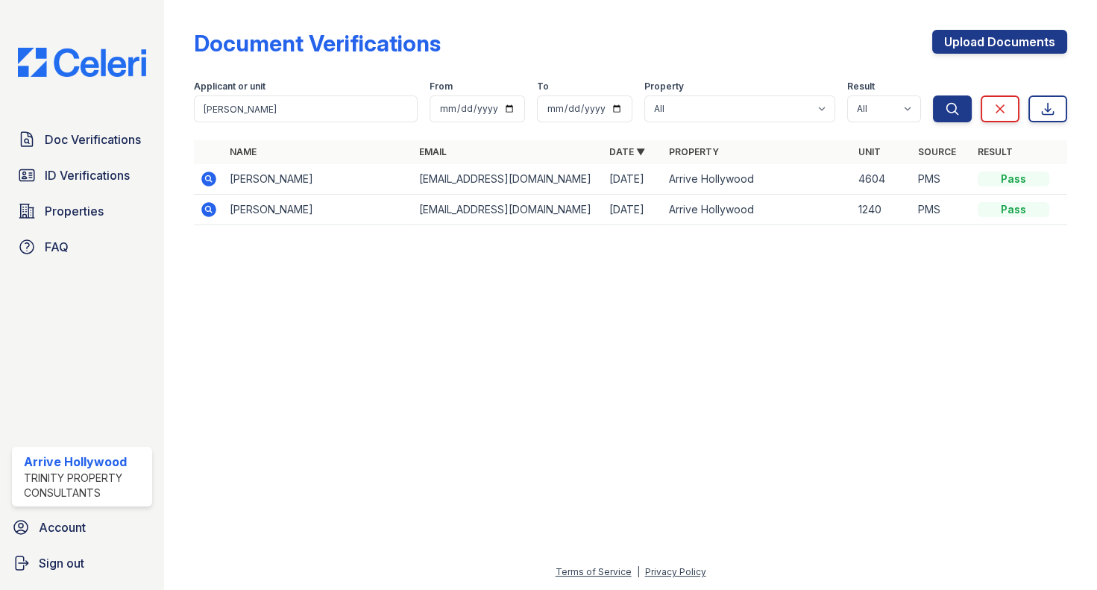
click at [205, 201] on icon at bounding box center [209, 210] width 18 height 18
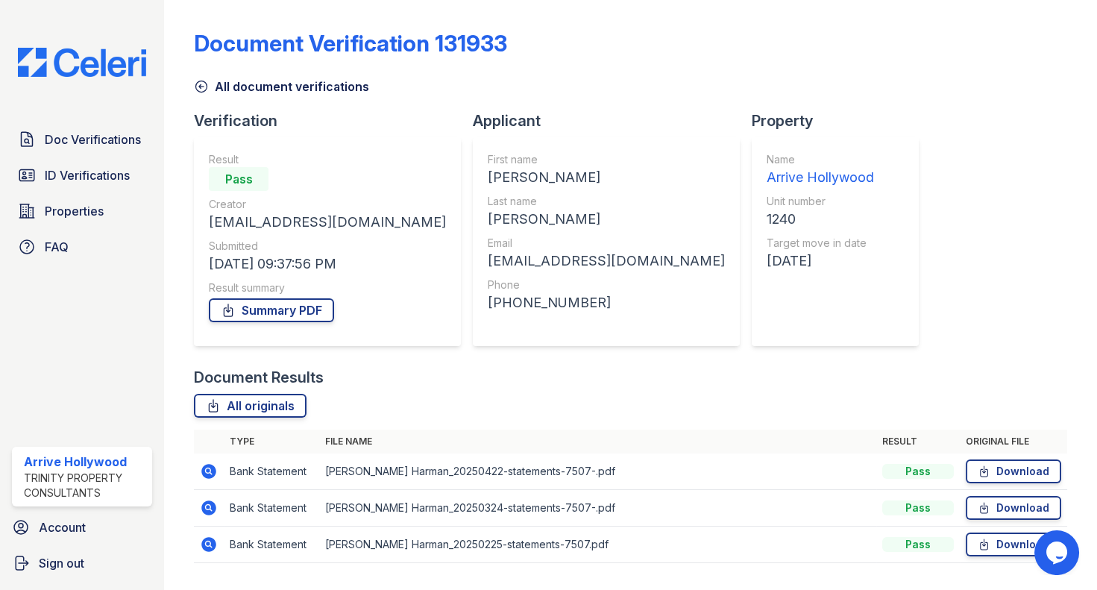
click at [194, 84] on icon at bounding box center [201, 86] width 15 height 15
